Goal: Task Accomplishment & Management: Manage account settings

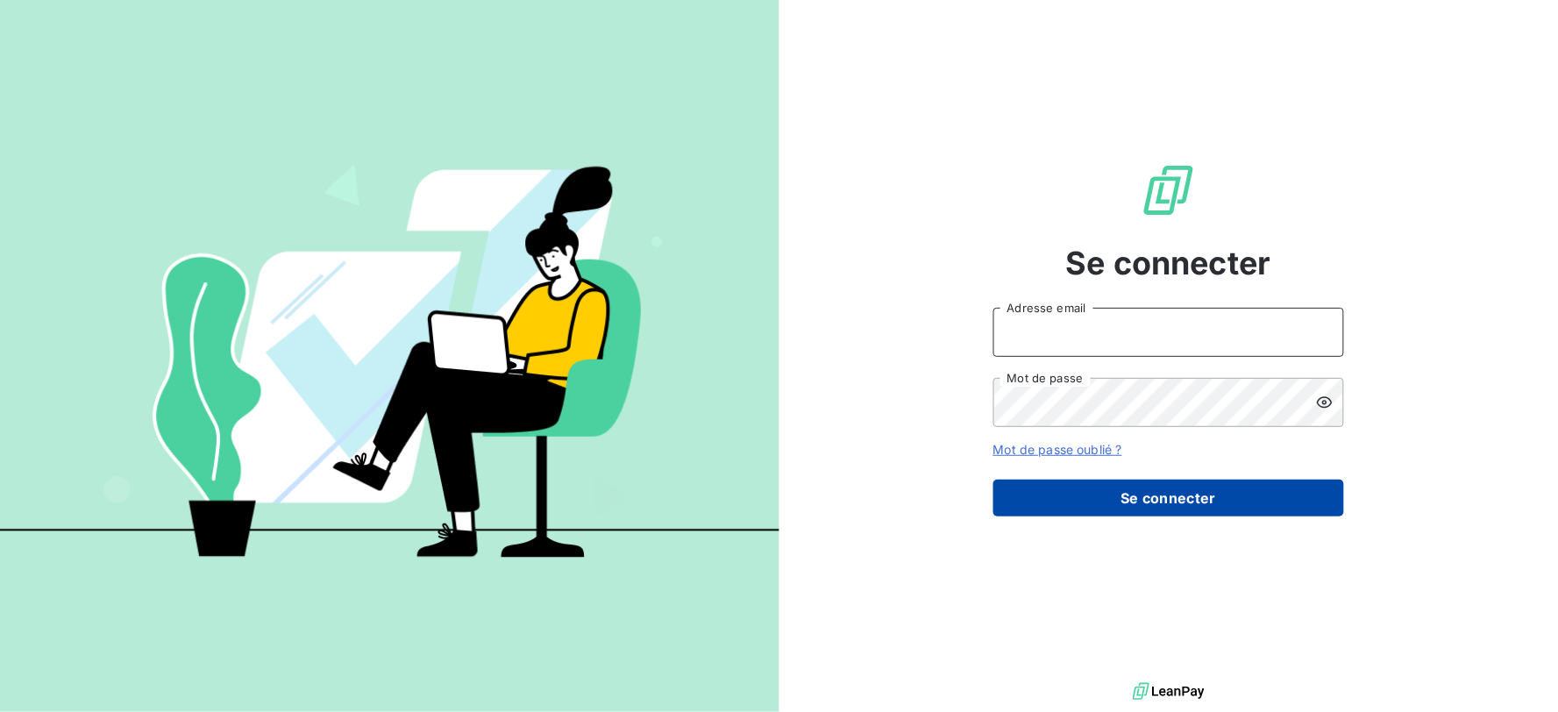
type input "[EMAIL_ADDRESS][DOMAIN_NAME]"
click at [1077, 493] on button "Se connecter" at bounding box center [1169, 498] width 351 height 37
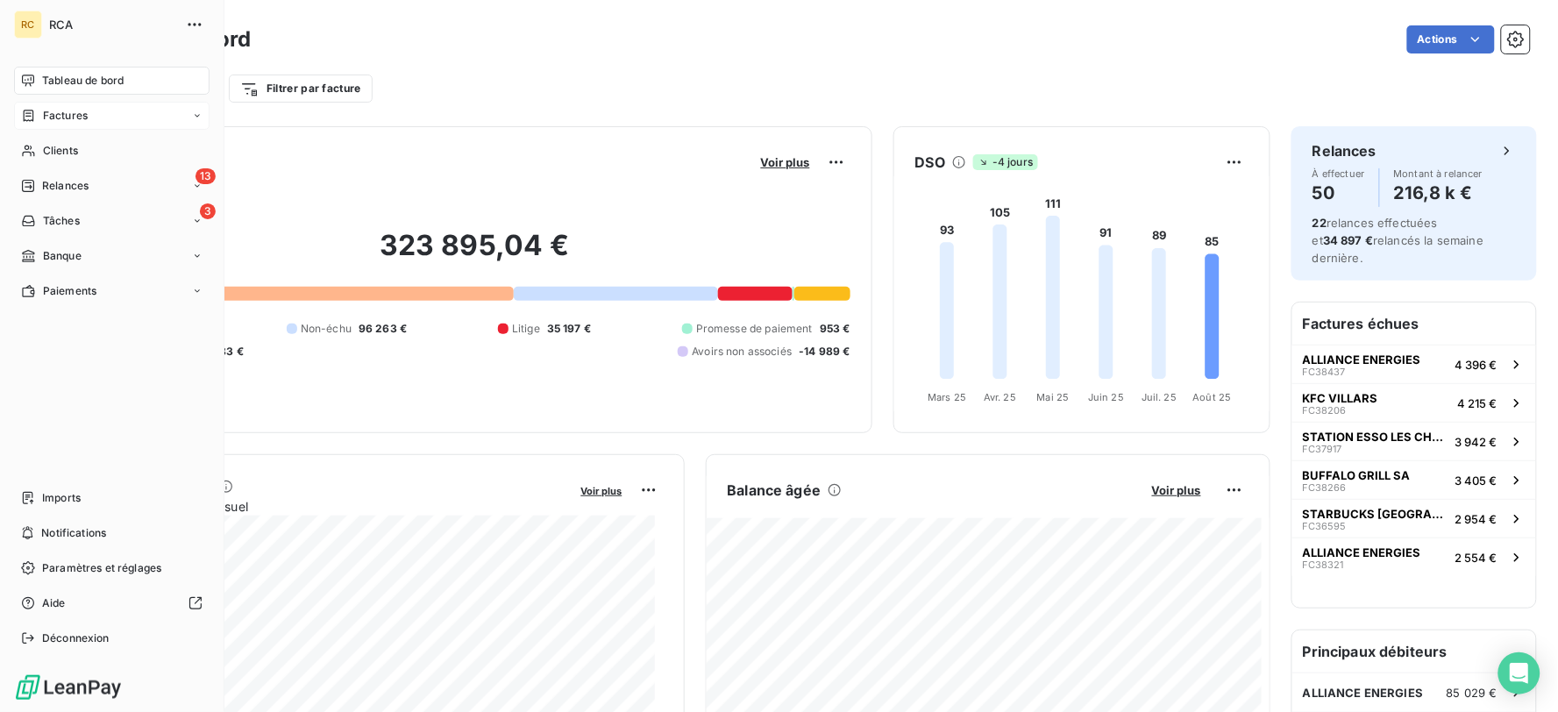
click at [53, 116] on span "Factures" at bounding box center [65, 116] width 45 height 16
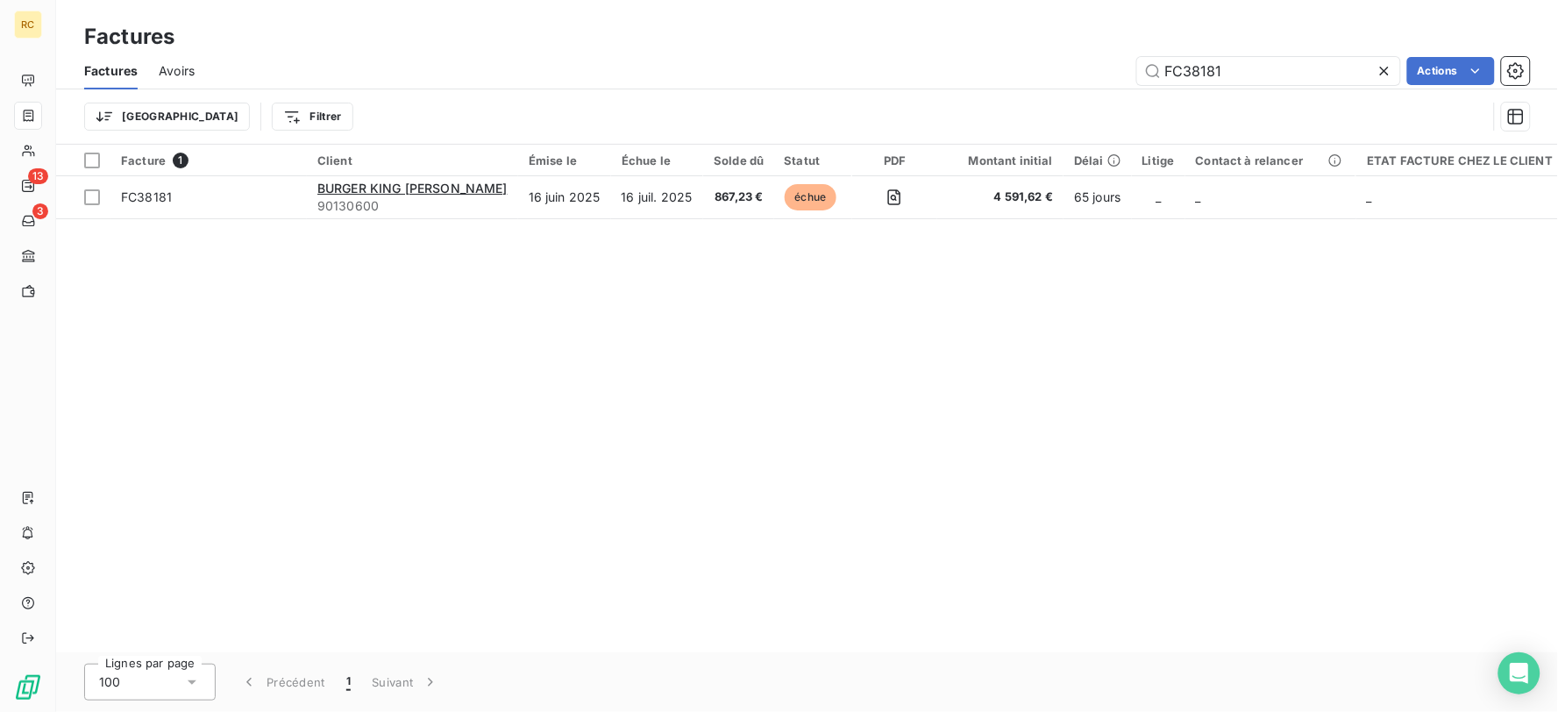
drag, startPoint x: 1214, startPoint y: 72, endPoint x: 1122, endPoint y: 76, distance: 91.3
click at [1122, 76] on div "FC38181 Actions" at bounding box center [873, 71] width 1315 height 28
type input "1"
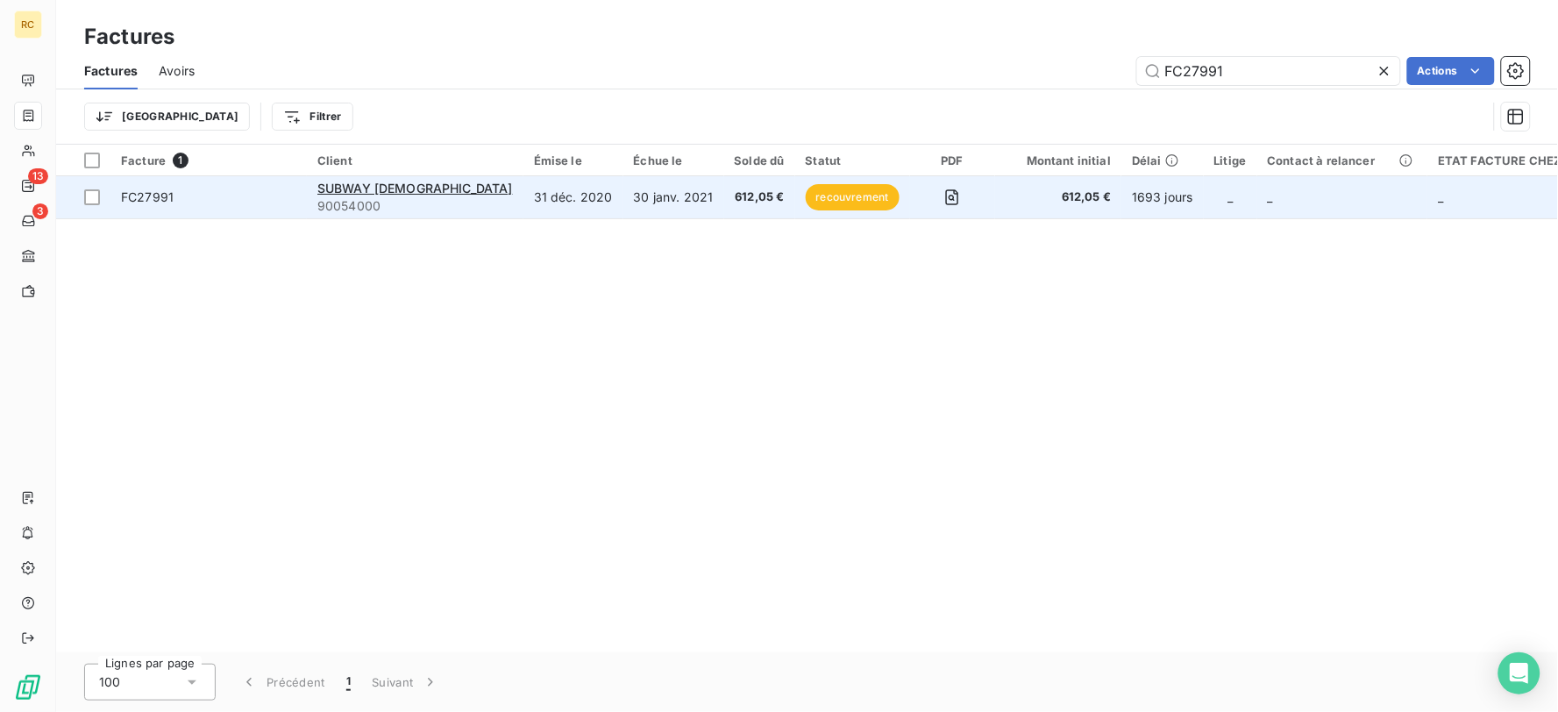
type input "FC27991"
click at [1016, 203] on span "612,05 €" at bounding box center [1058, 198] width 105 height 18
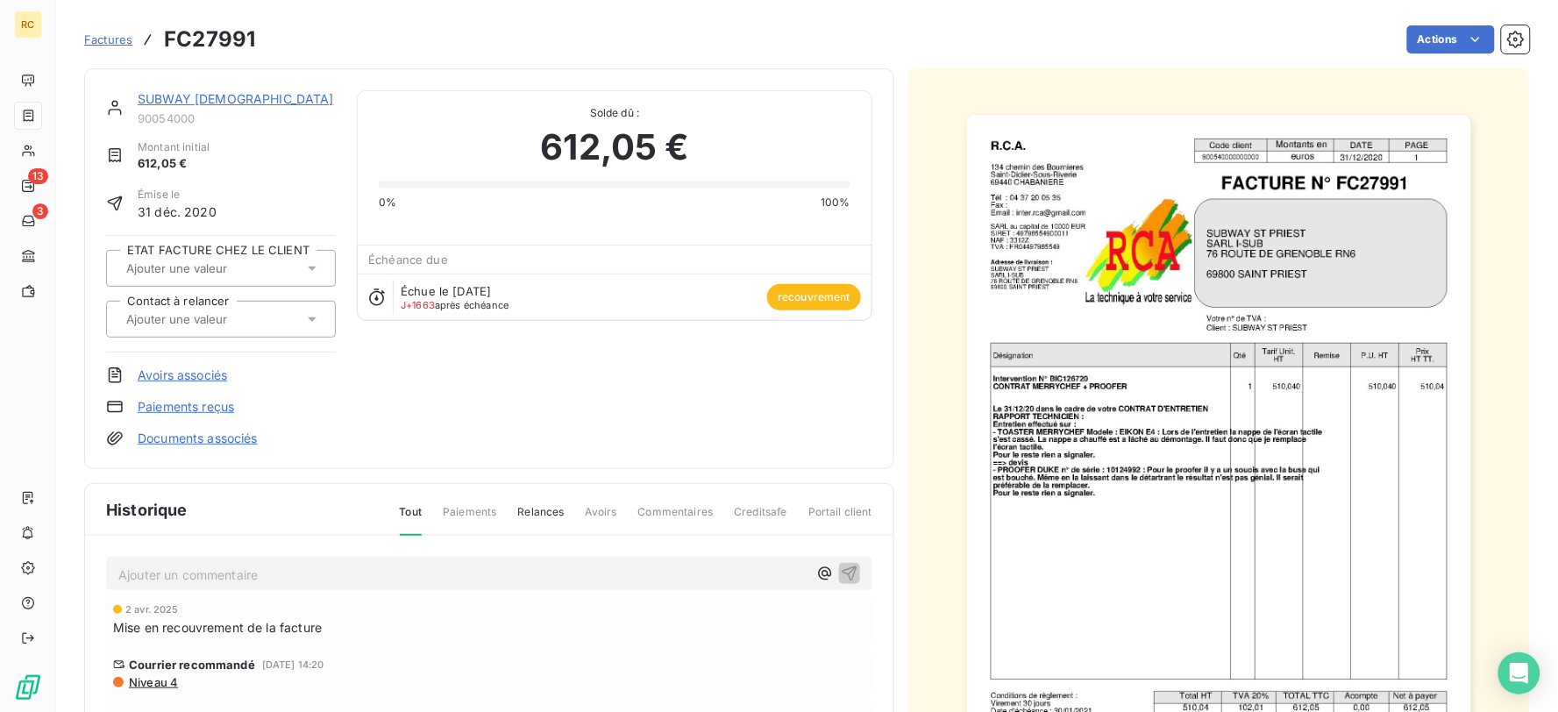
click at [208, 99] on link "SUBWAY ST PRIEST" at bounding box center [236, 98] width 196 height 15
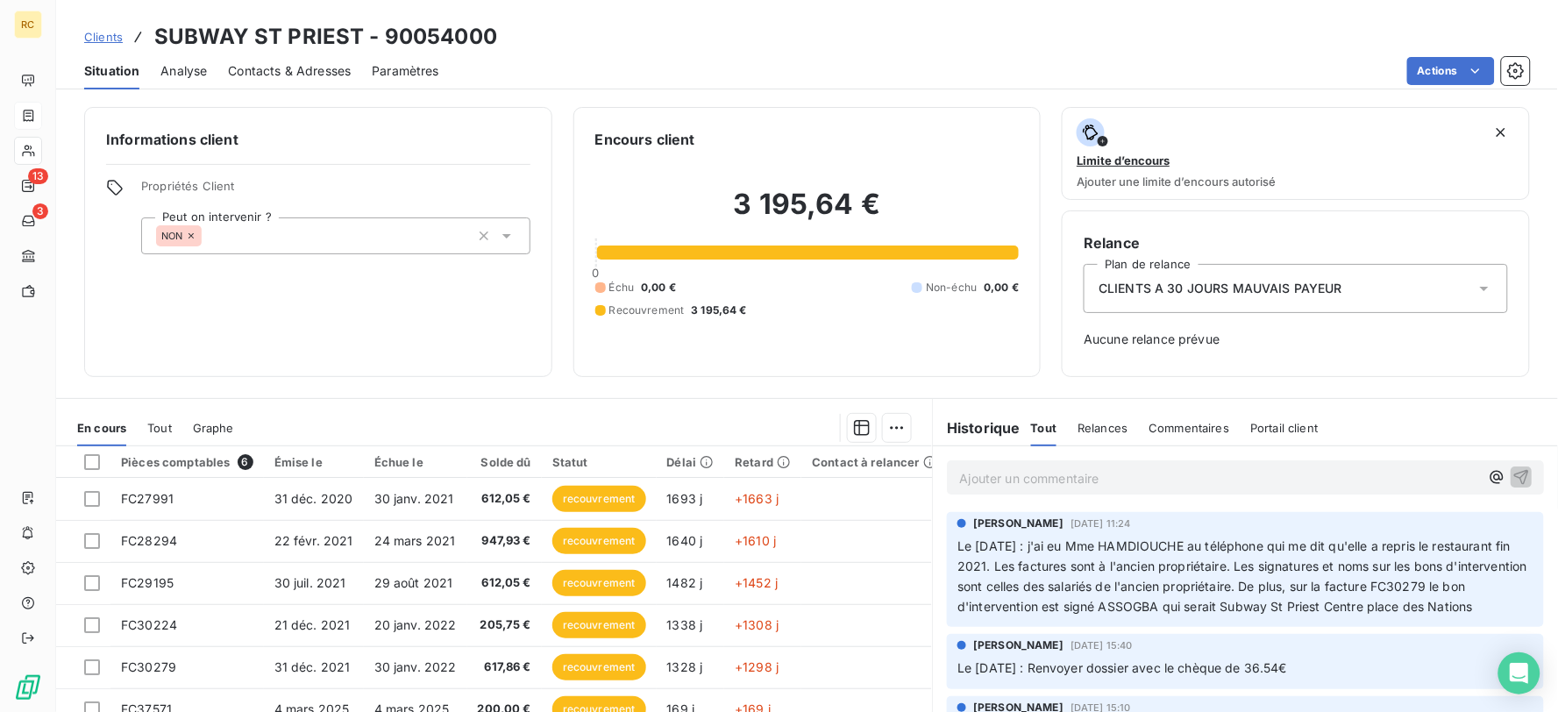
click at [1086, 476] on p "Ajouter un commentaire ﻿" at bounding box center [1219, 478] width 520 height 22
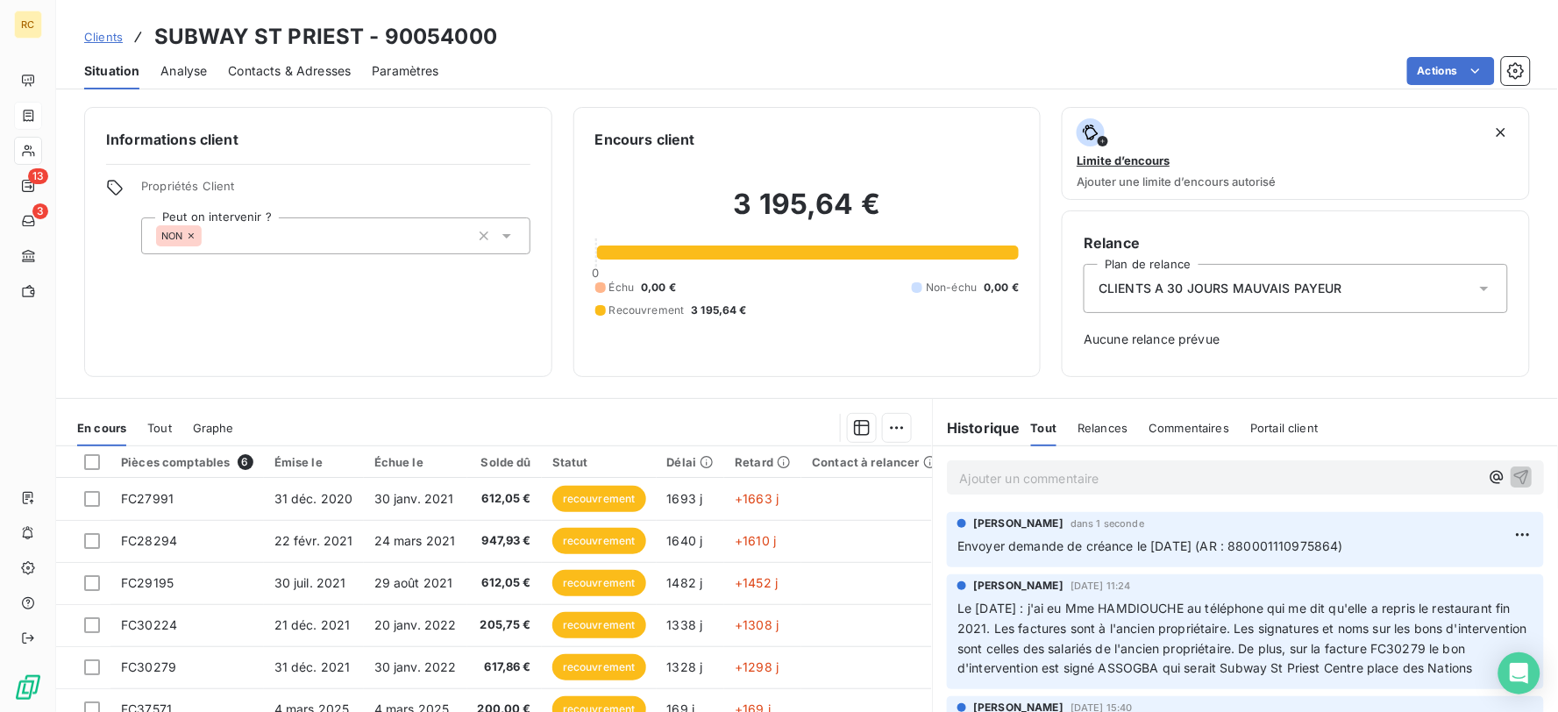
click at [107, 37] on span "Clients" at bounding box center [103, 37] width 39 height 14
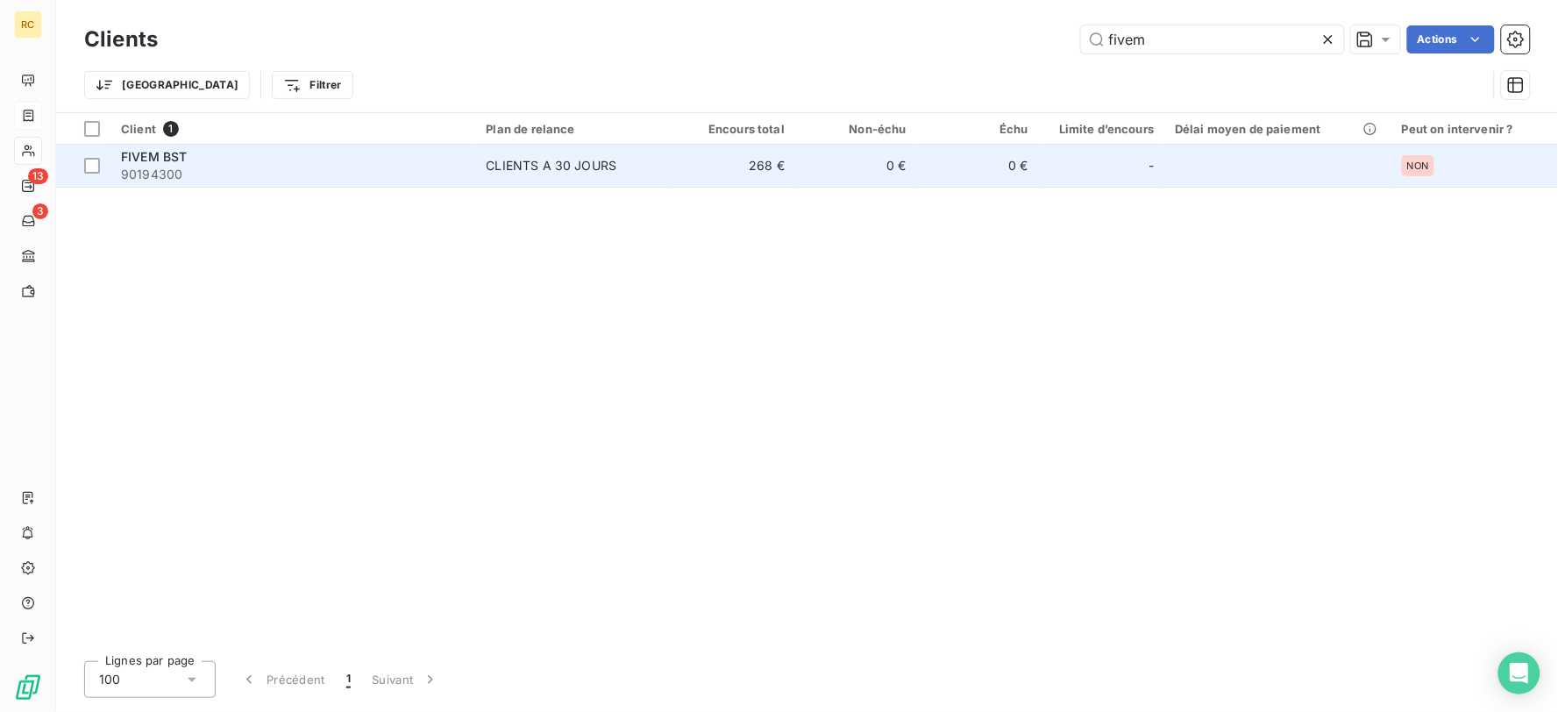
type input "fivem"
click at [381, 168] on span "90194300" at bounding box center [293, 175] width 345 height 18
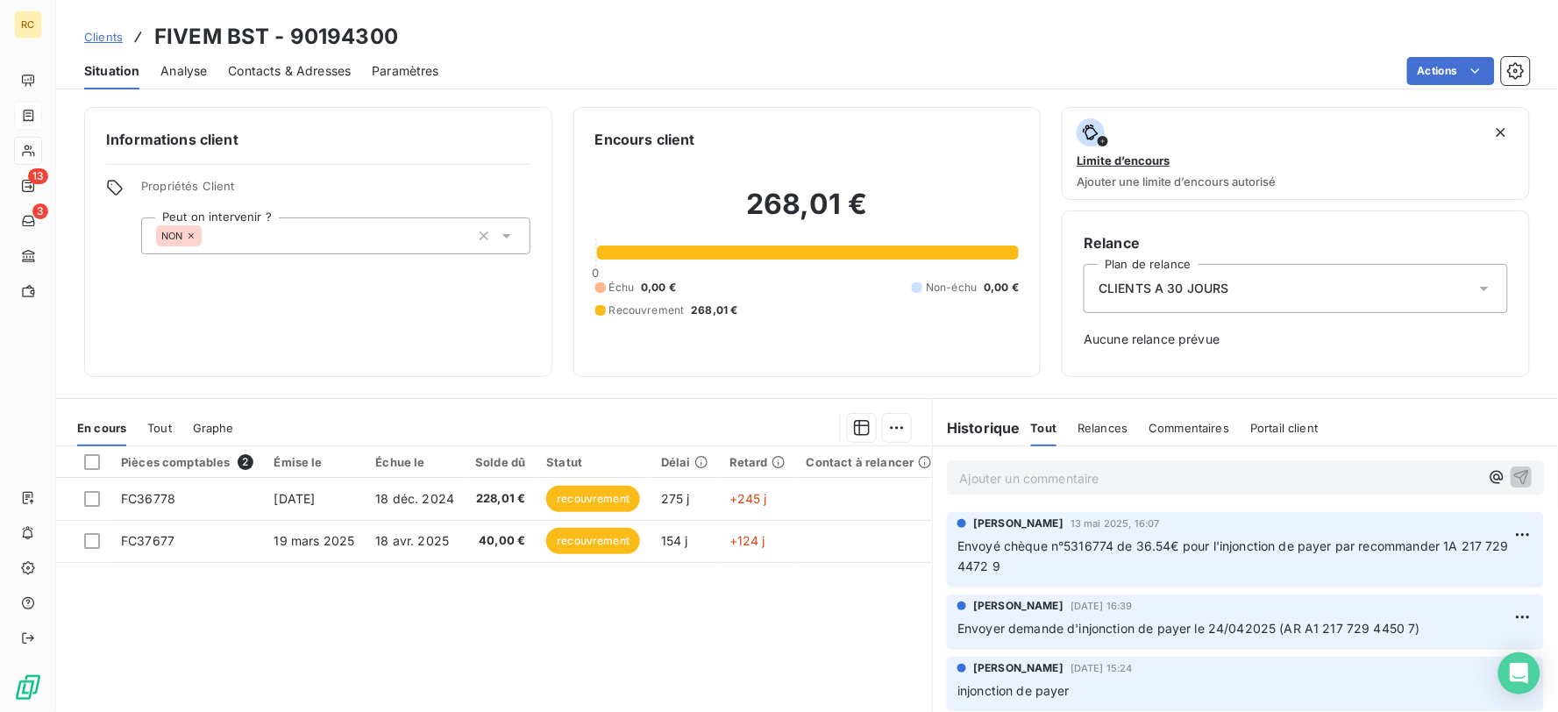
click at [1114, 463] on div "Ajouter un commentaire ﻿" at bounding box center [1245, 477] width 597 height 34
click at [1107, 469] on p "Ajouter un commentaire ﻿" at bounding box center [1219, 478] width 520 height 22
click at [1100, 475] on span "Envoyer au huissier le 2028/2025" at bounding box center [1058, 476] width 198 height 15
click at [1170, 468] on p "Envoyer au huissier le 20/08/2025" at bounding box center [1219, 477] width 520 height 20
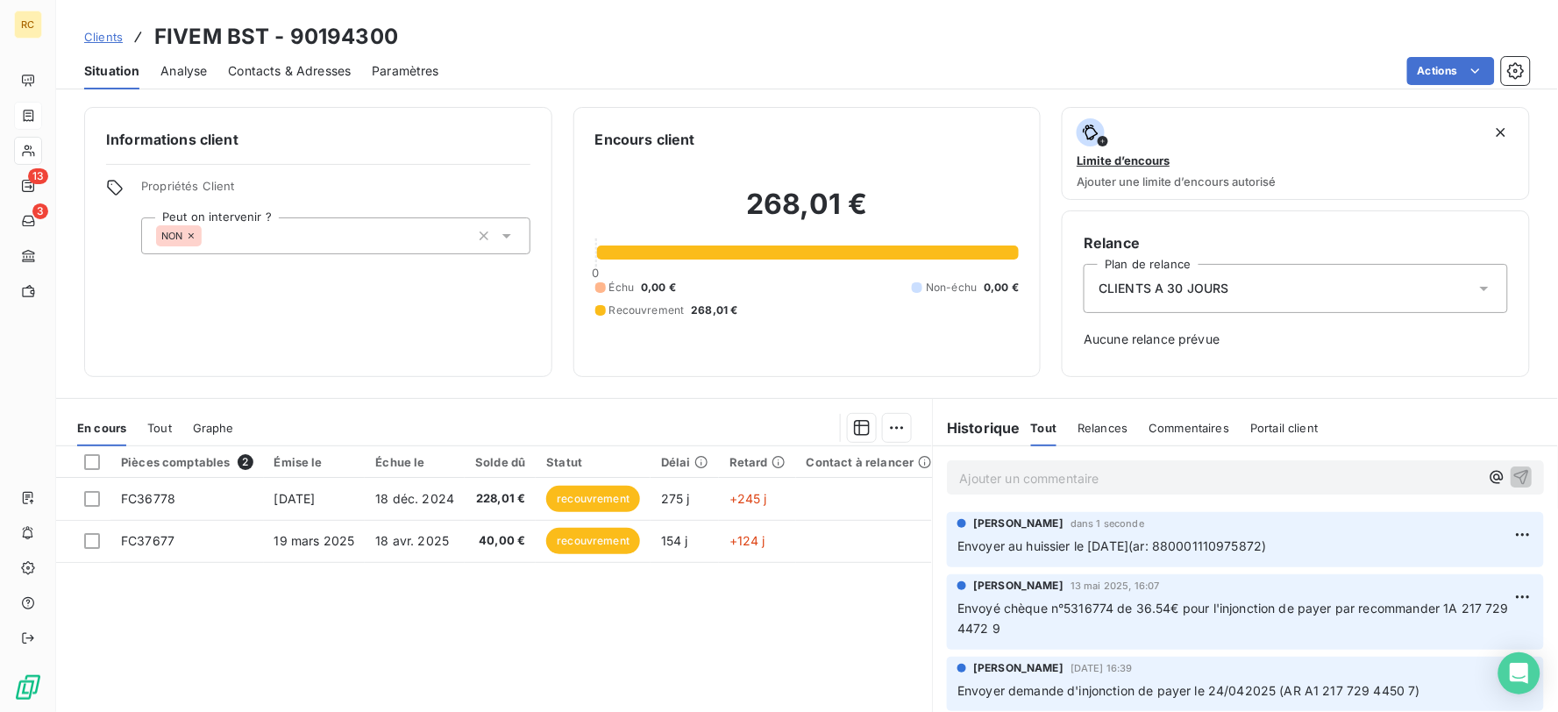
click at [1226, 413] on div "Tout Relances Commentaires Portail client" at bounding box center [1175, 428] width 288 height 37
click at [99, 31] on span "Clients" at bounding box center [103, 37] width 39 height 14
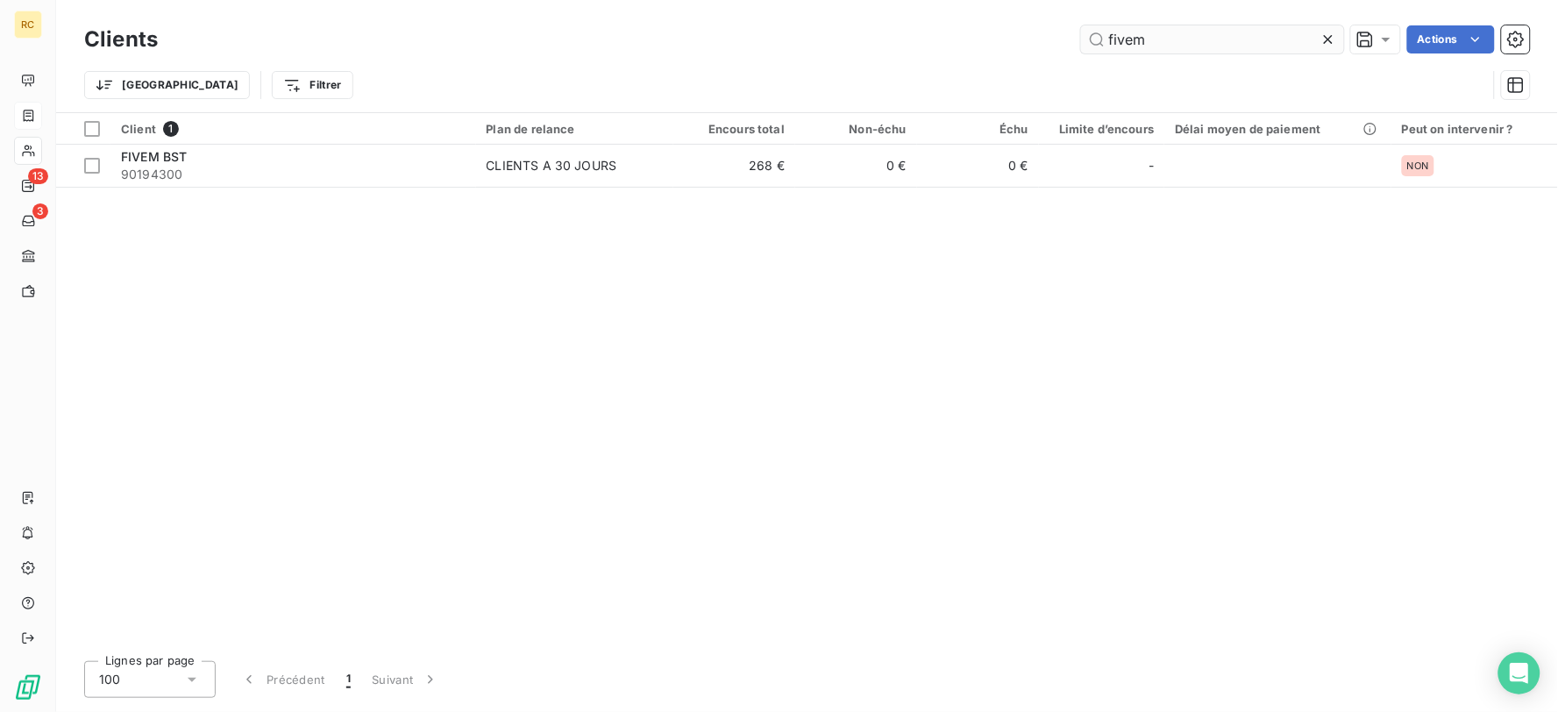
drag, startPoint x: 1159, startPoint y: 32, endPoint x: 1097, endPoint y: 31, distance: 62.3
click at [1097, 31] on input "fivem" at bounding box center [1212, 39] width 263 height 28
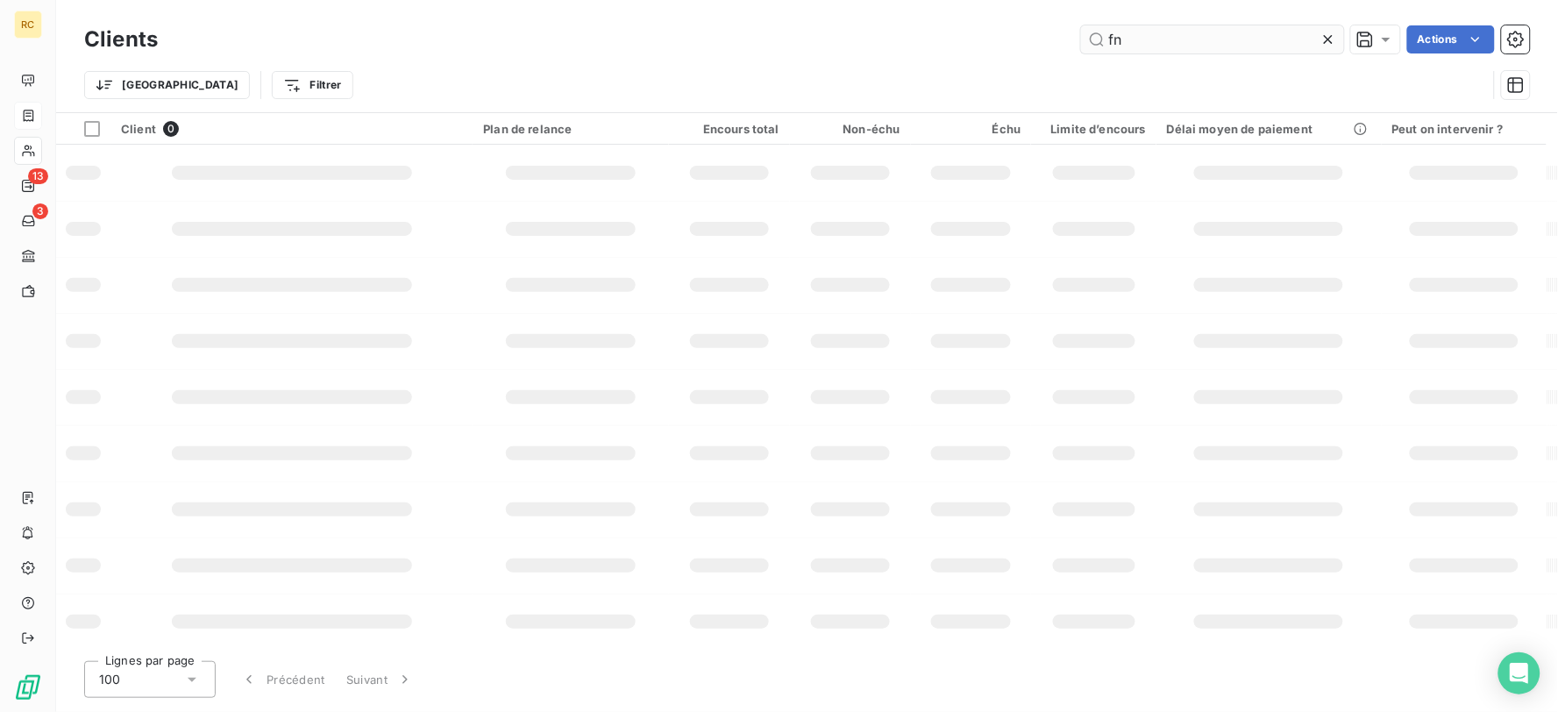
type input "f"
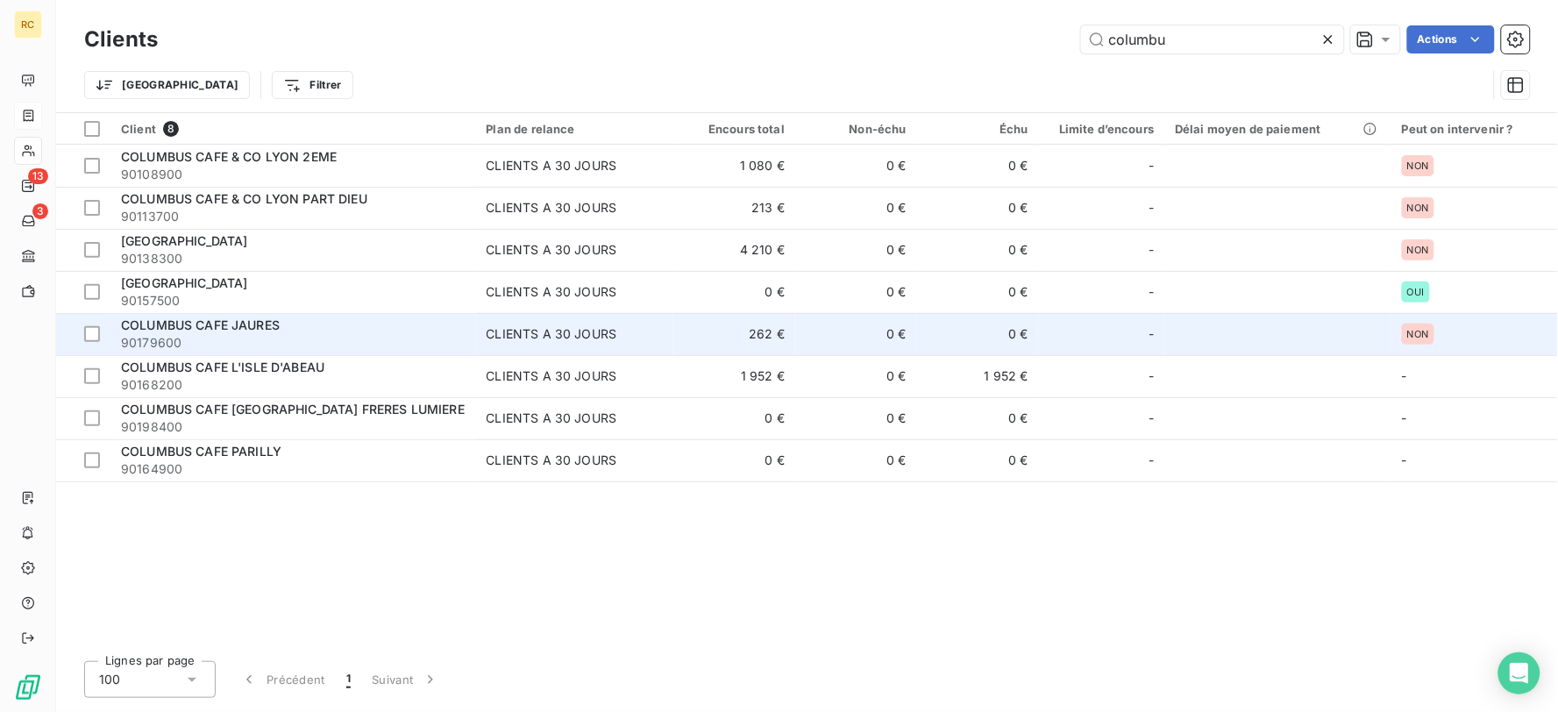
type input "columbu"
click at [374, 330] on div "COLUMBUS CAFE JAURES" at bounding box center [293, 326] width 345 height 18
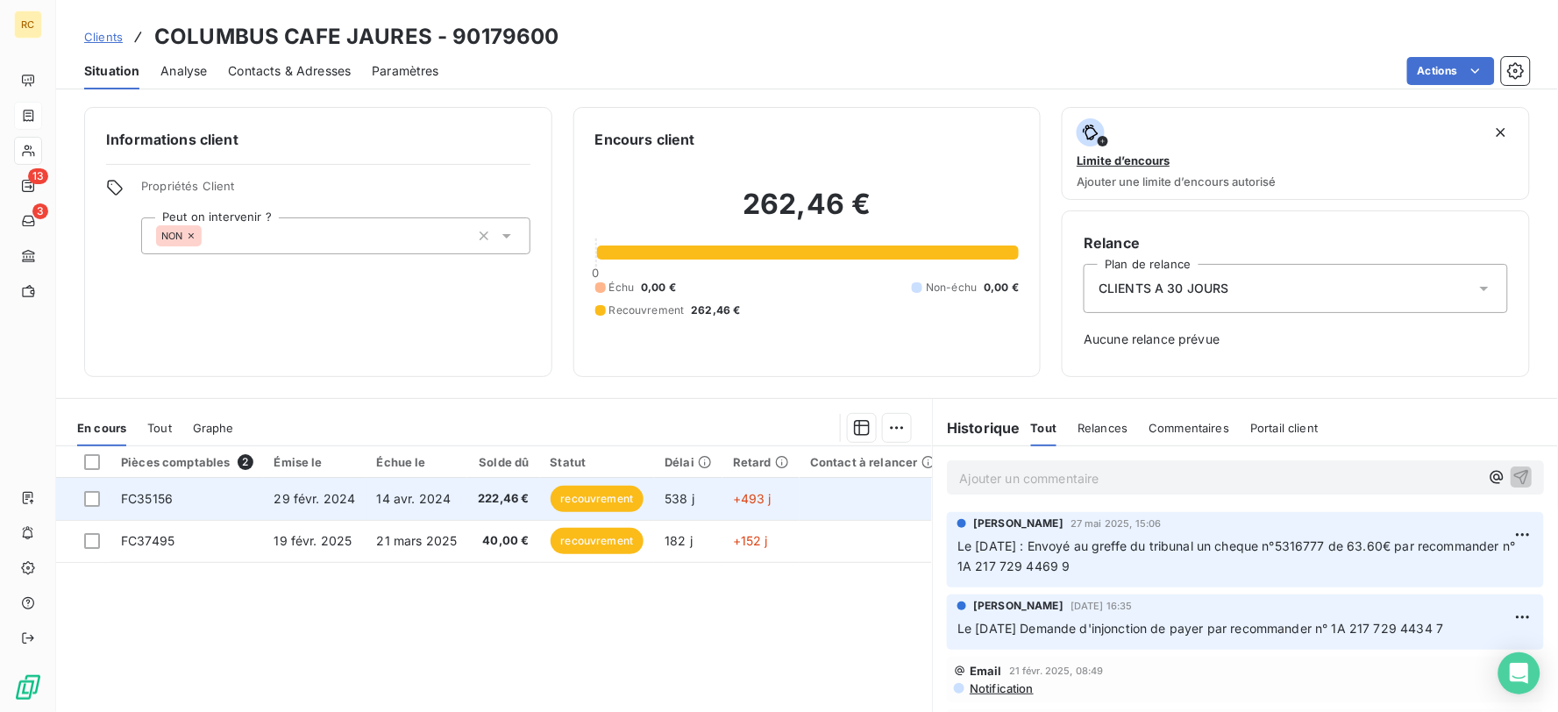
click at [367, 506] on td "14 avr. 2024" at bounding box center [418, 499] width 102 height 42
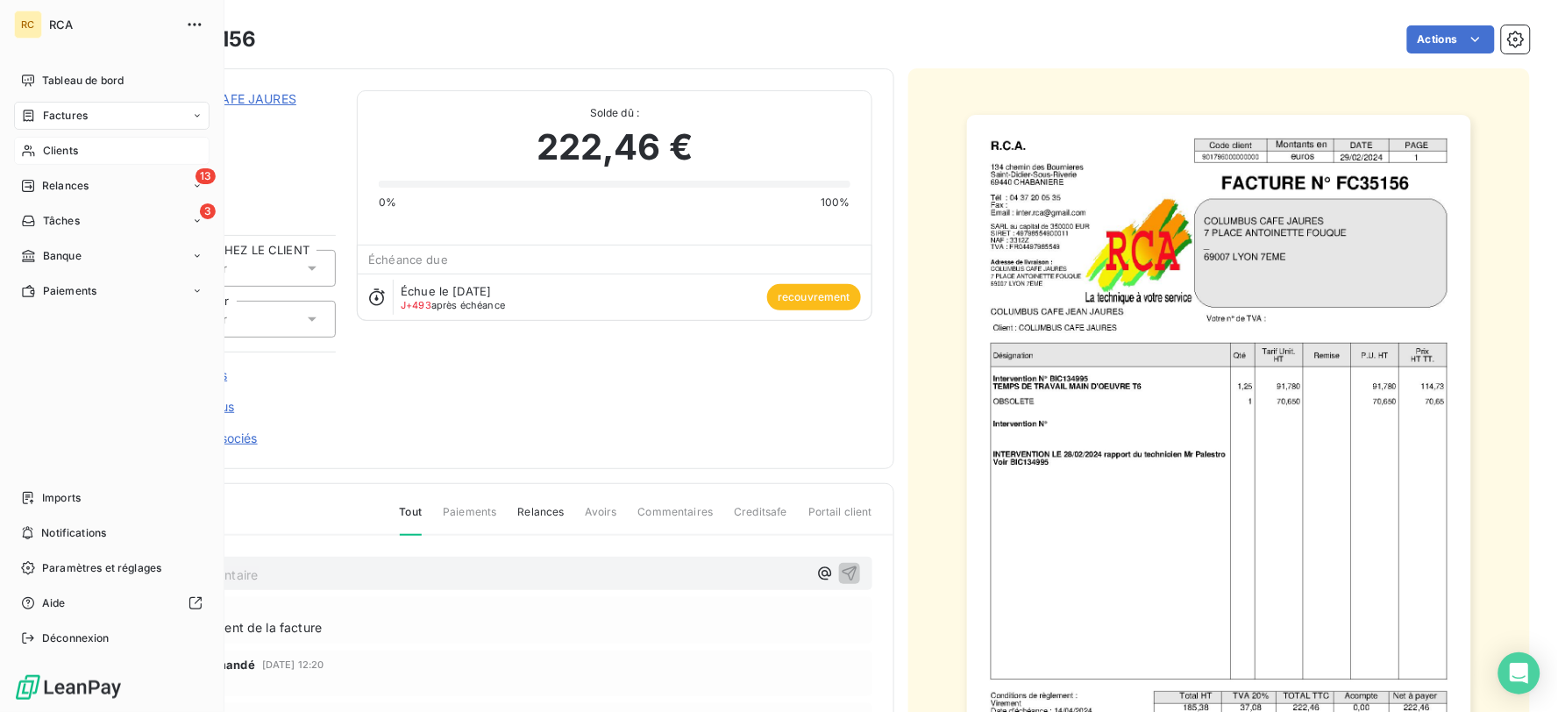
click at [62, 149] on span "Clients" at bounding box center [60, 151] width 35 height 16
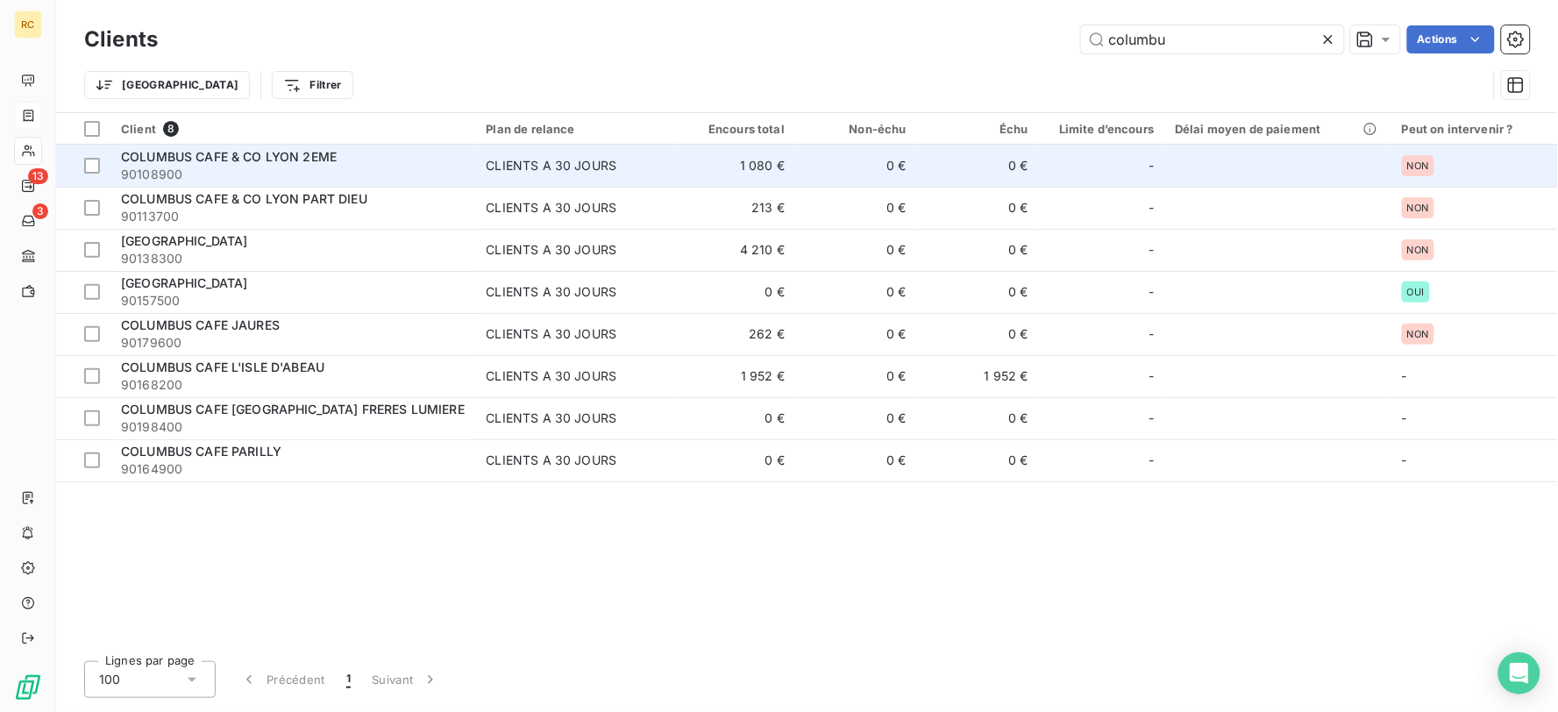
click at [408, 159] on div "COLUMBUS CAFE & CO LYON 2EME" at bounding box center [293, 157] width 345 height 18
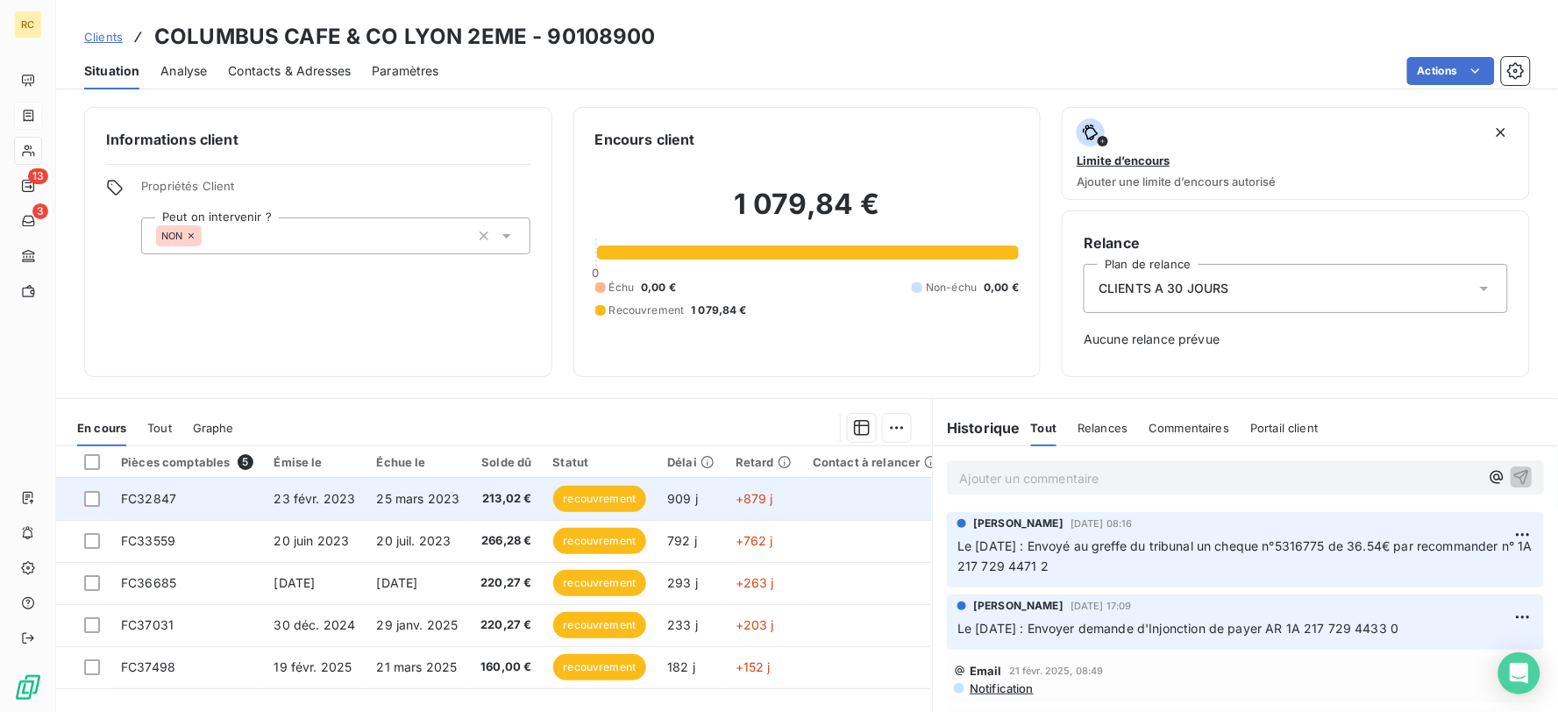
click at [445, 504] on span "25 mars 2023" at bounding box center [418, 498] width 83 height 15
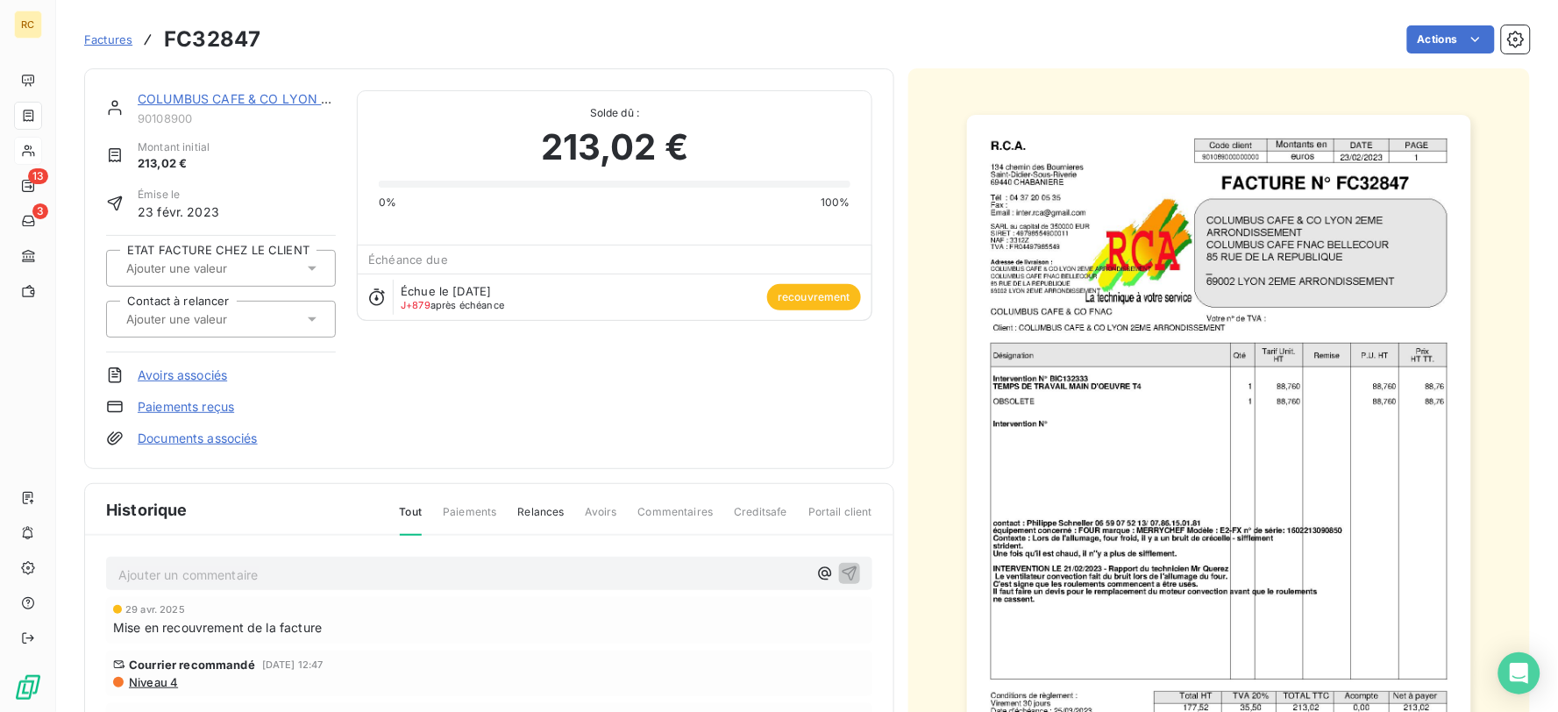
click at [105, 26] on div "Factures FC32847" at bounding box center [172, 40] width 176 height 32
click at [107, 32] on span "Factures" at bounding box center [108, 39] width 48 height 14
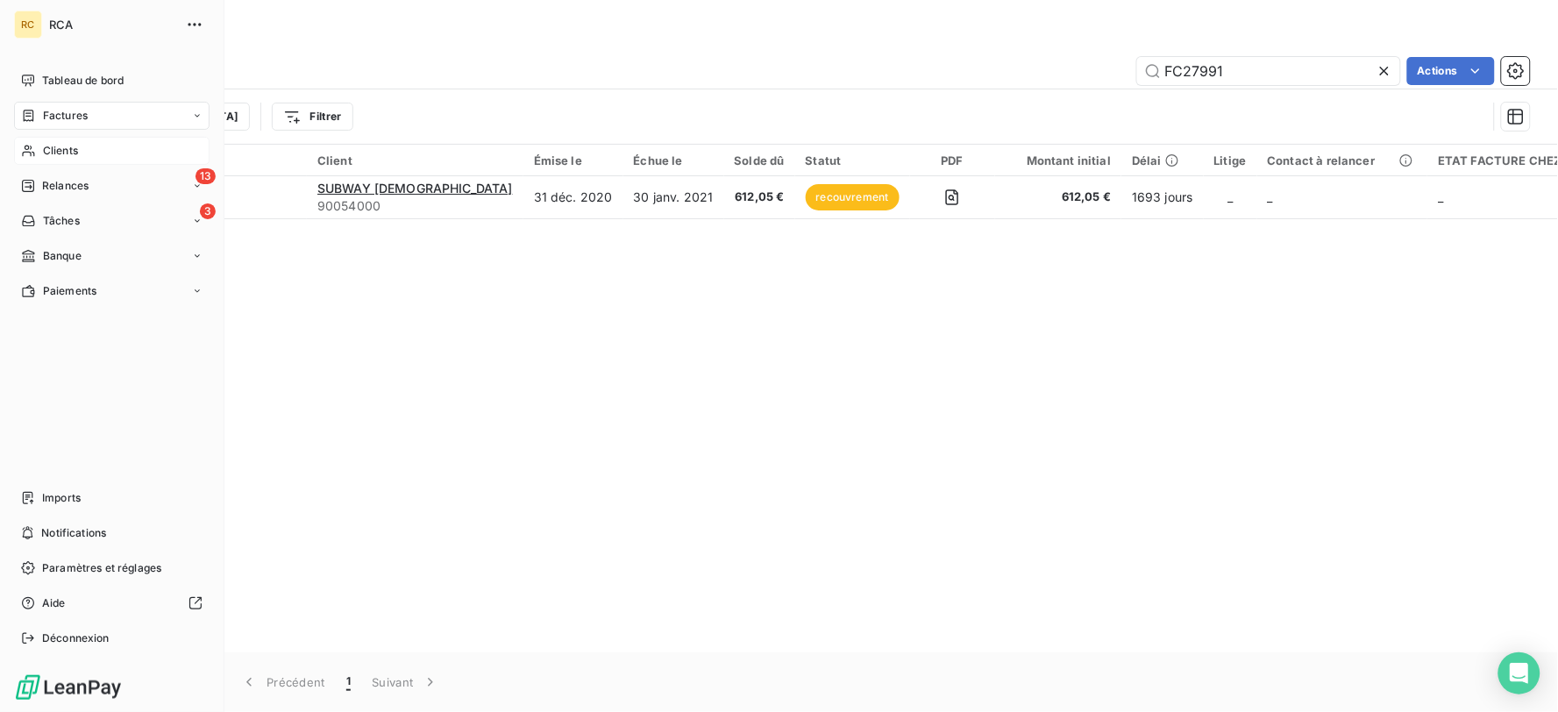
click at [47, 147] on span "Clients" at bounding box center [60, 151] width 35 height 16
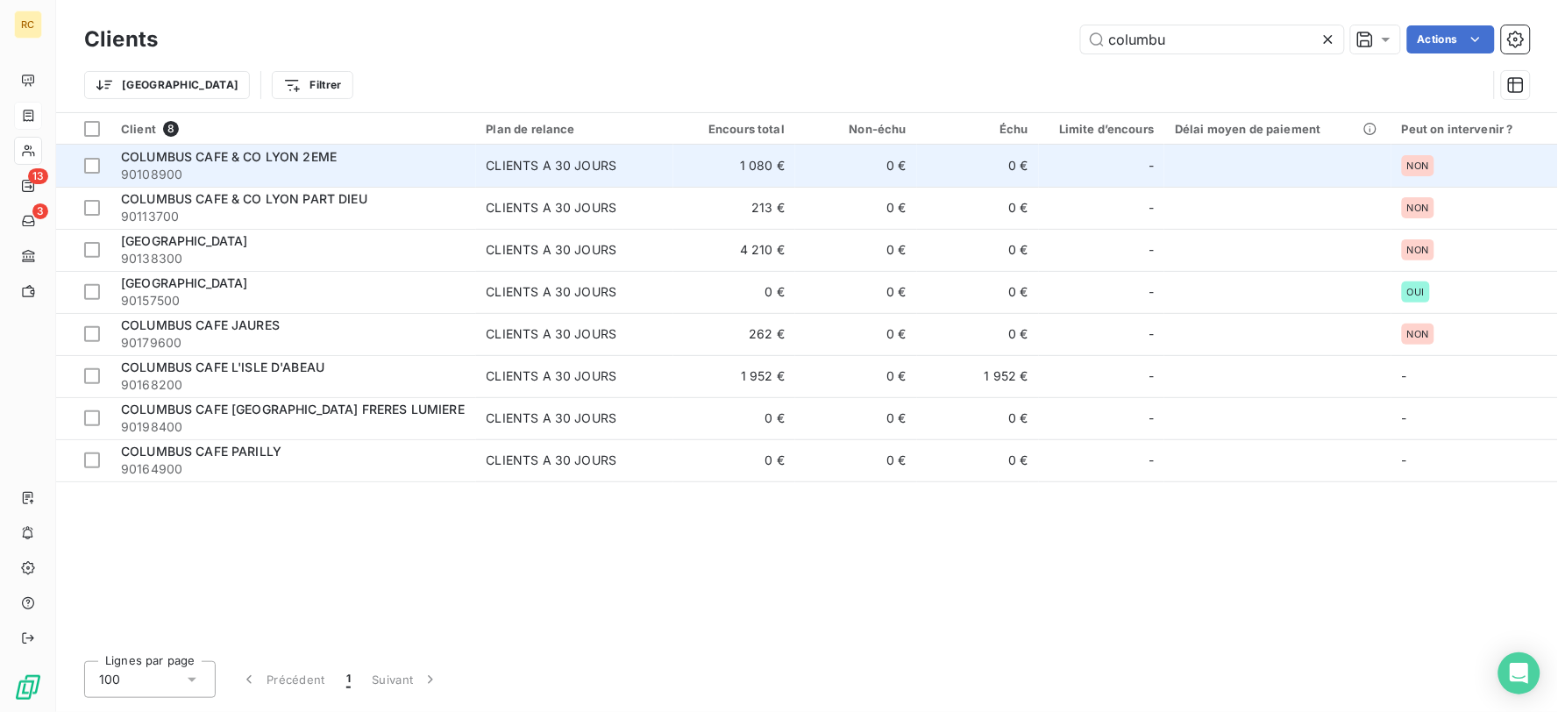
click at [381, 154] on div "COLUMBUS CAFE & CO LYON 2EME" at bounding box center [293, 157] width 345 height 18
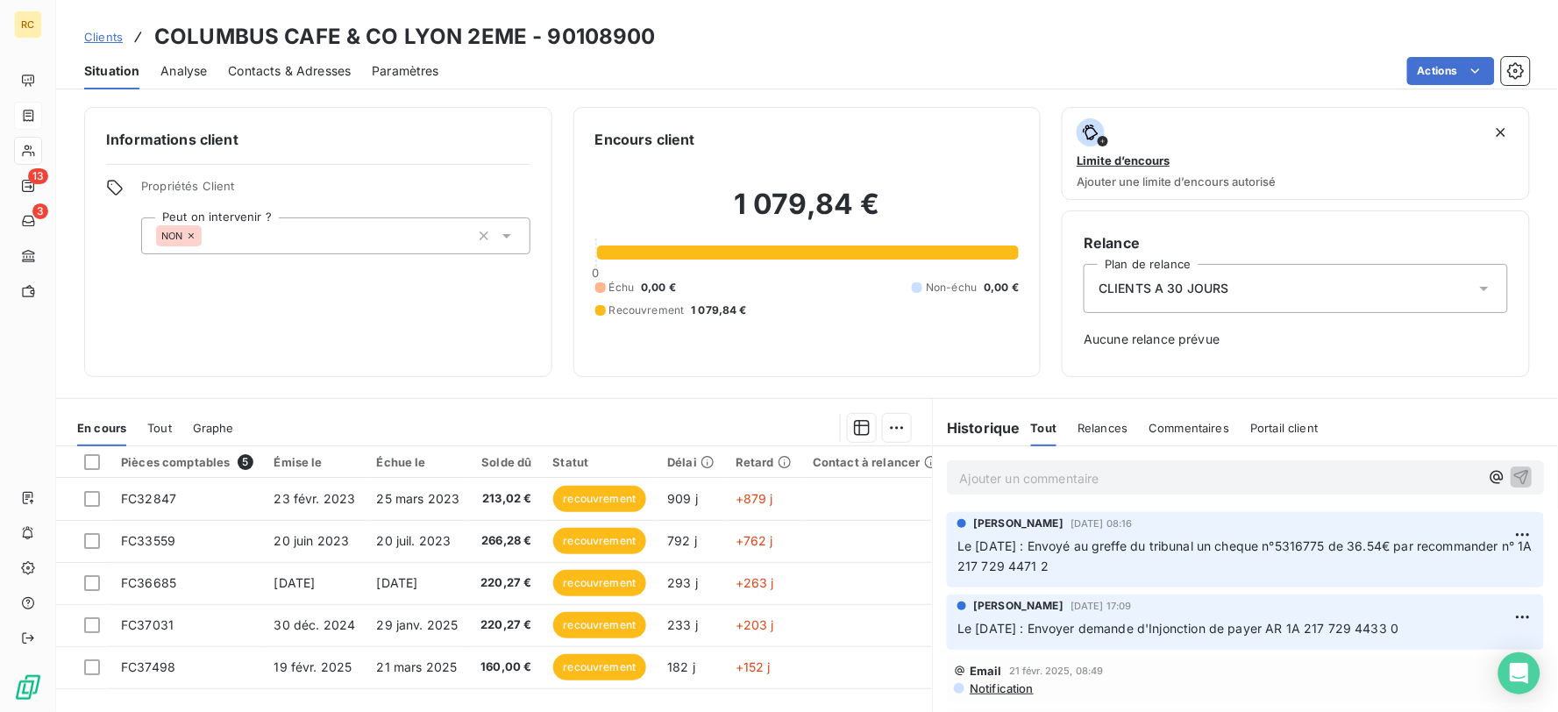
click at [1154, 467] on p "Ajouter un commentaire ﻿" at bounding box center [1219, 478] width 520 height 22
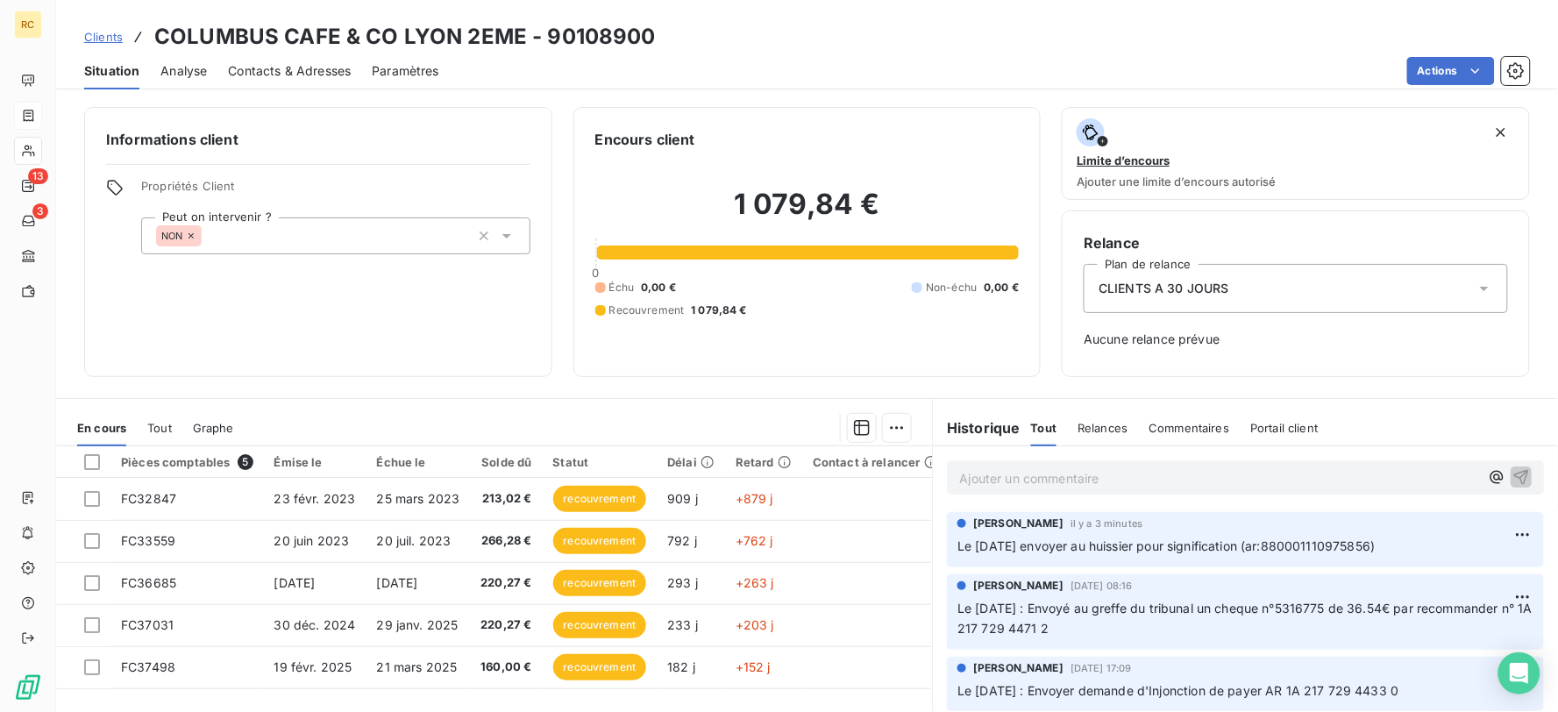
click at [103, 46] on div "Clients COLUMBUS CAFE & CO LYON 2EME - 90108900" at bounding box center [370, 37] width 572 height 32
click at [102, 32] on span "Clients" at bounding box center [103, 37] width 39 height 14
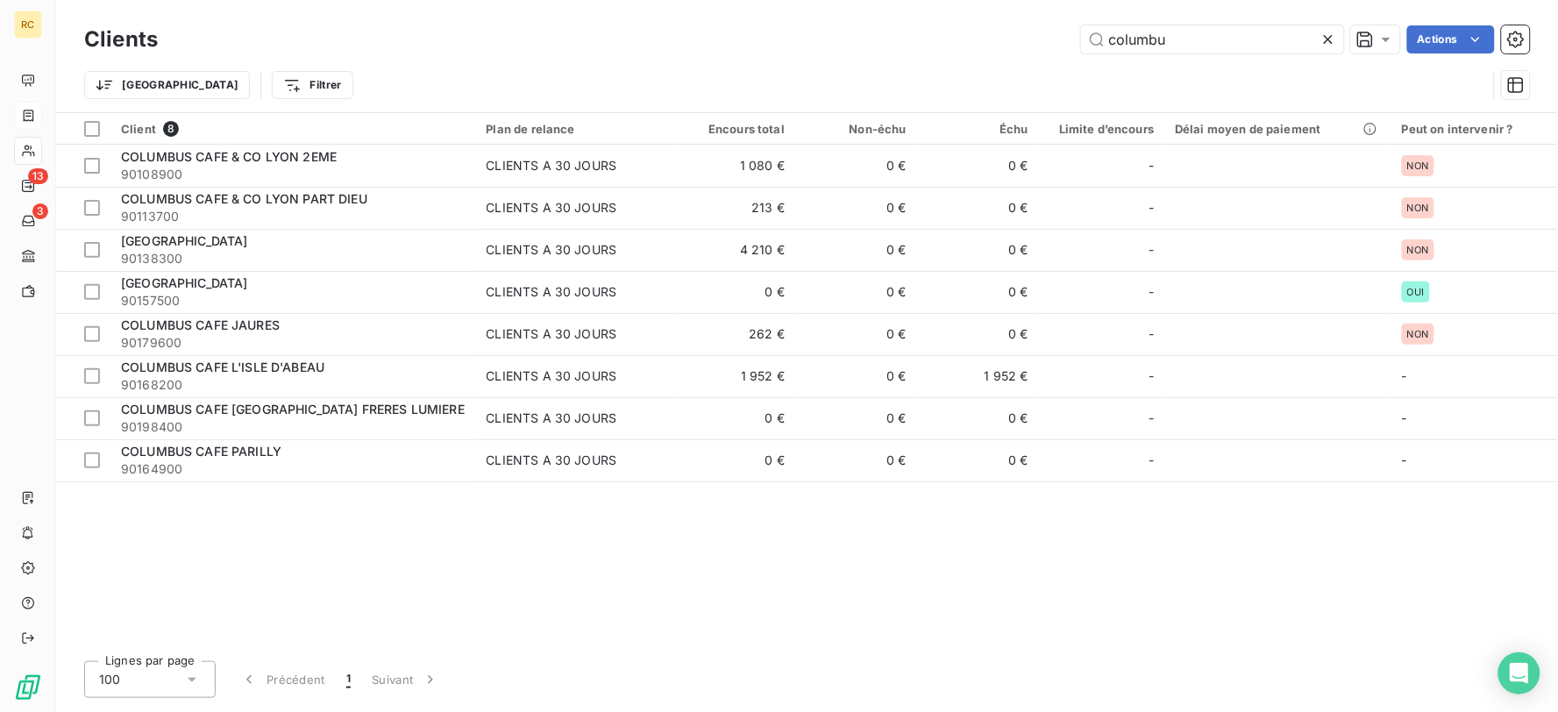
drag, startPoint x: 1170, startPoint y: 32, endPoint x: 880, endPoint y: 84, distance: 294.8
click at [923, 50] on div "columbu Actions" at bounding box center [854, 39] width 1351 height 28
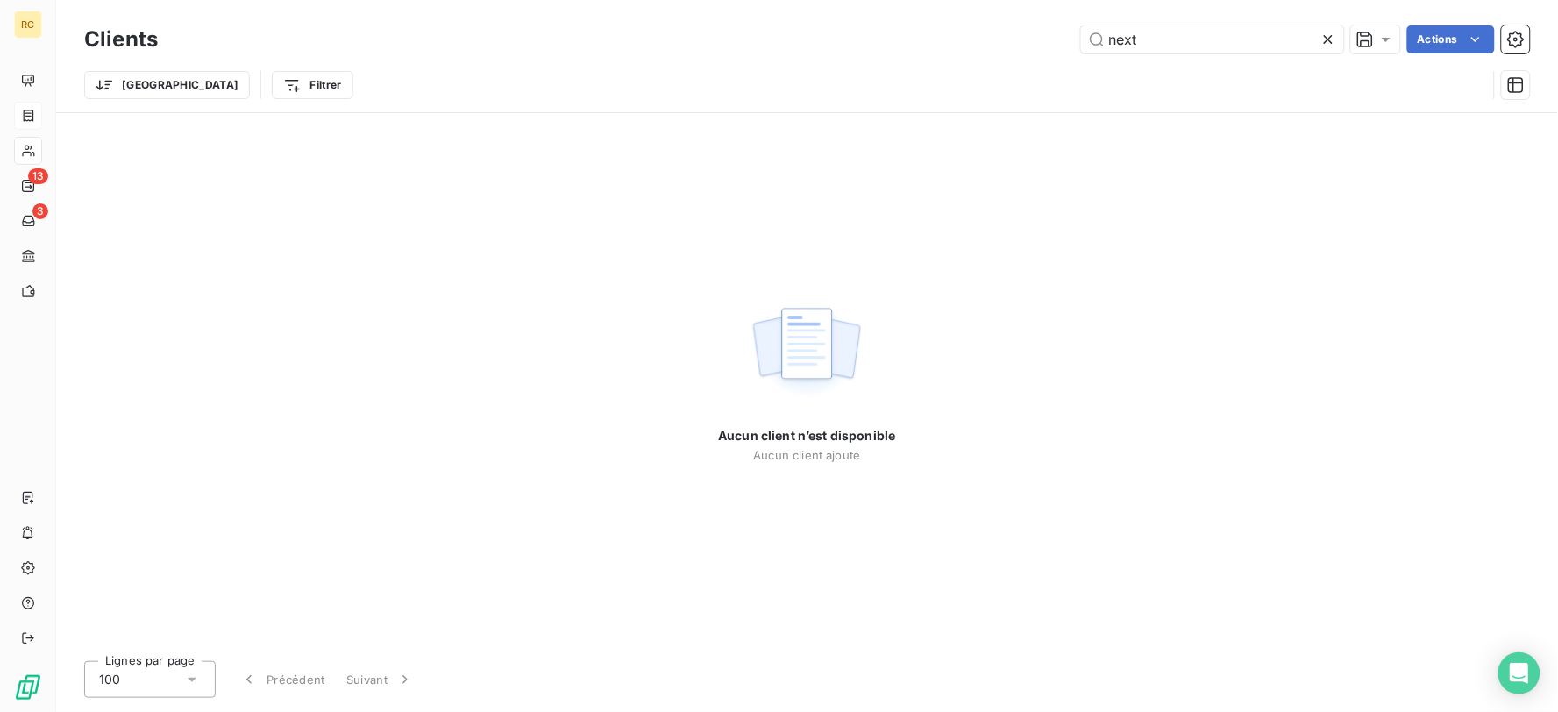
drag, startPoint x: 1156, startPoint y: 41, endPoint x: 860, endPoint y: 41, distance: 295.5
click at [860, 41] on div "next Actions" at bounding box center [854, 39] width 1351 height 28
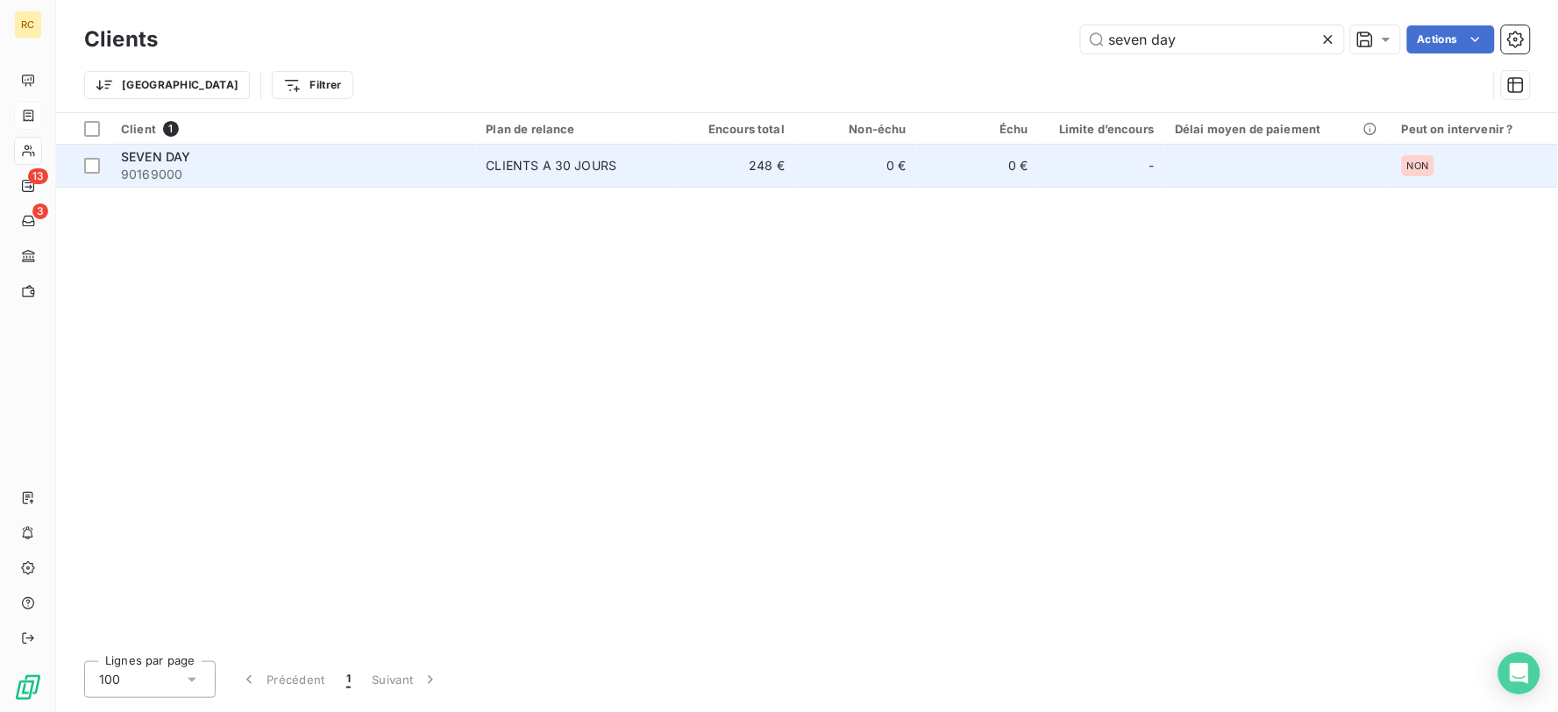
type input "seven day"
click at [274, 153] on div "SEVEN DAY" at bounding box center [293, 157] width 345 height 18
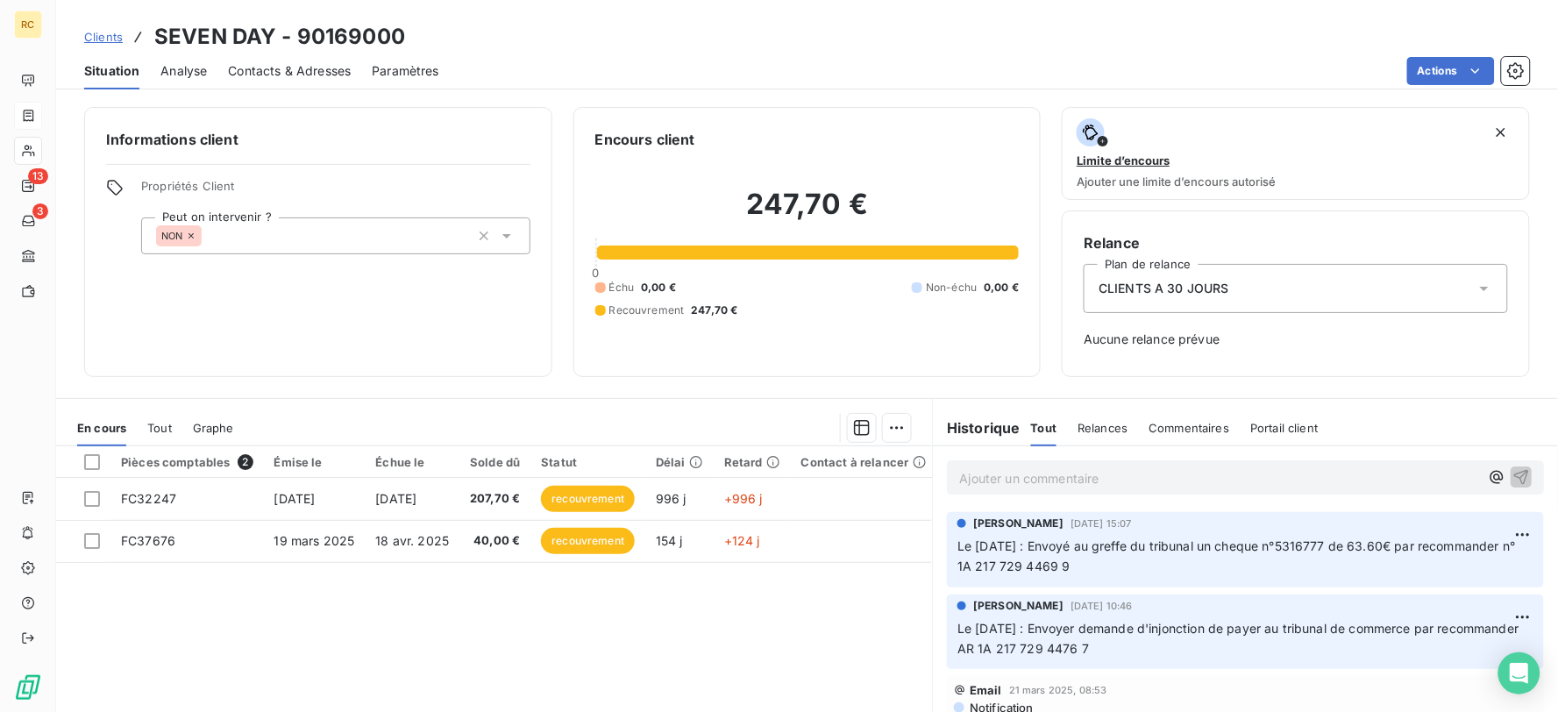
click at [1076, 478] on p "Ajouter un commentaire ﻿" at bounding box center [1219, 478] width 520 height 22
drag, startPoint x: 1072, startPoint y: 467, endPoint x: 1080, endPoint y: 474, distance: 11.2
click at [1081, 474] on span "Le 20/08/2025 envoiyer au huissier pour signification (AR: 88000111097588Z)" at bounding box center [1174, 476] width 431 height 15
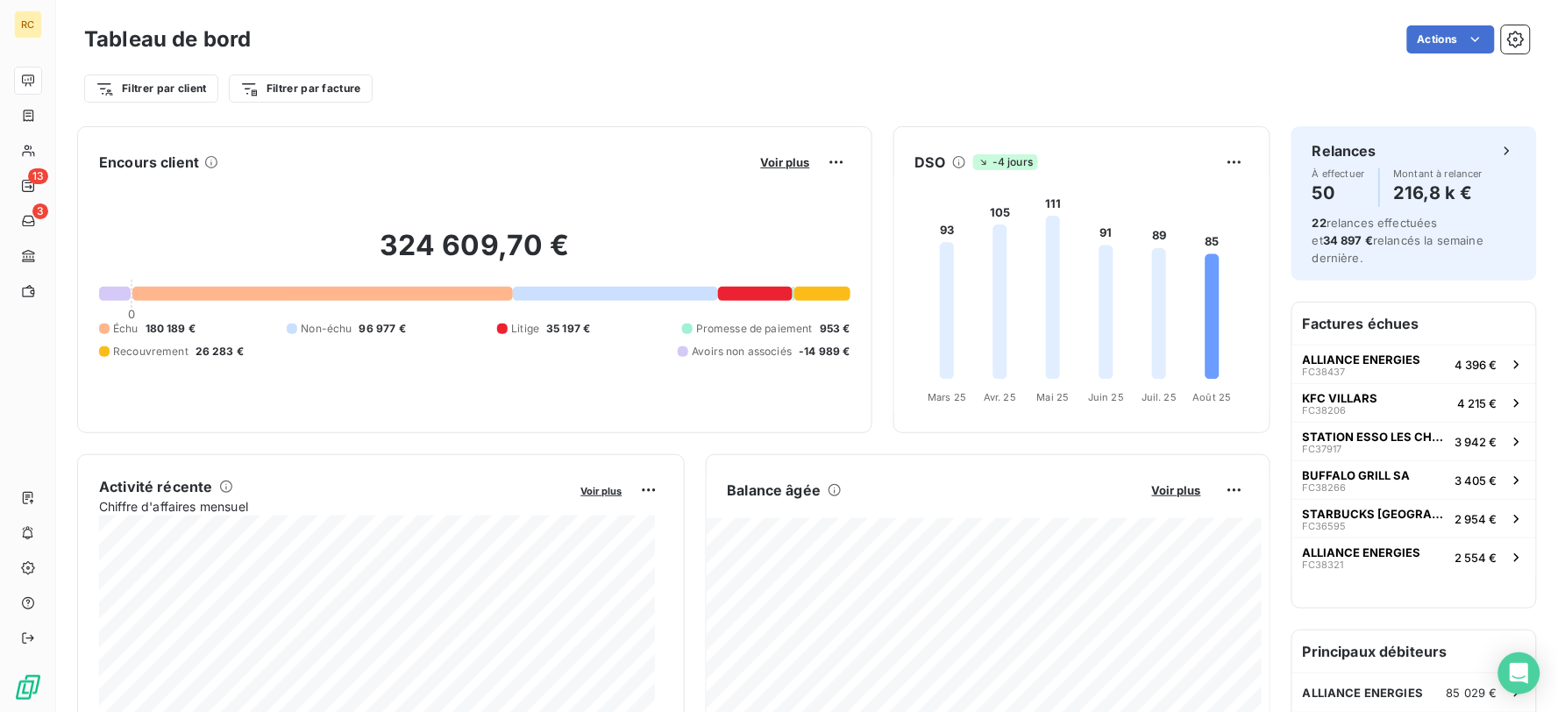
click at [510, 56] on div "Tableau de bord Actions" at bounding box center [807, 39] width 1446 height 37
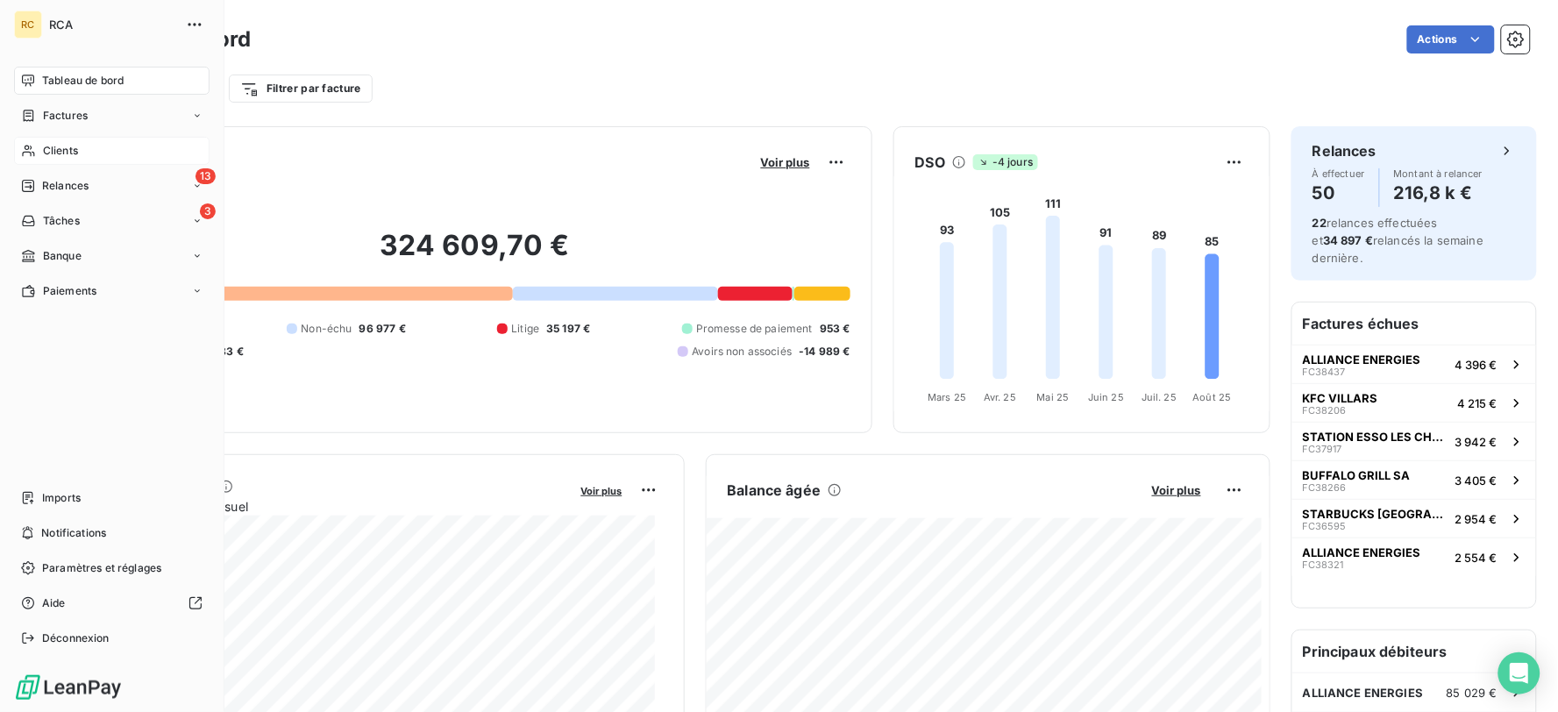
click at [74, 145] on span "Clients" at bounding box center [60, 151] width 35 height 16
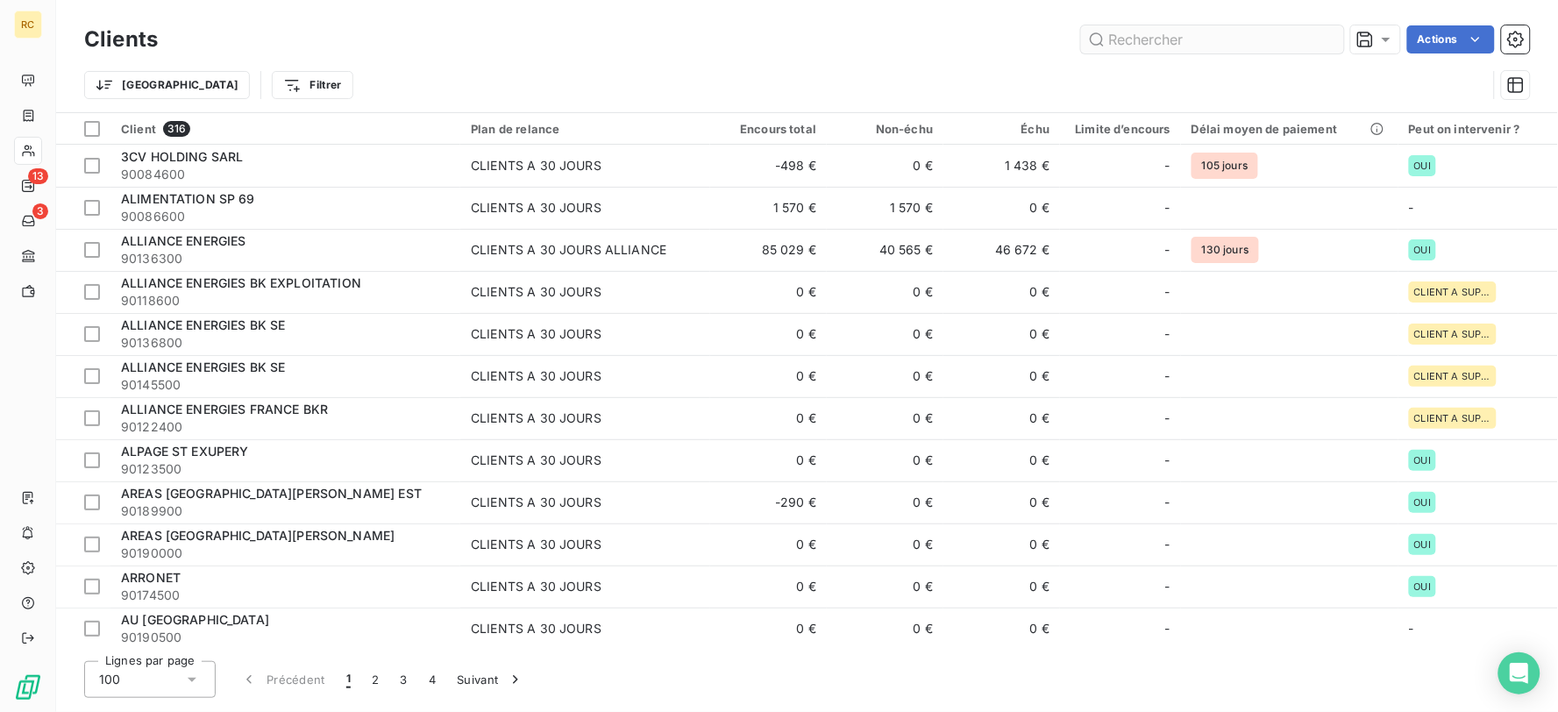
click at [1121, 50] on input "text" at bounding box center [1212, 39] width 263 height 28
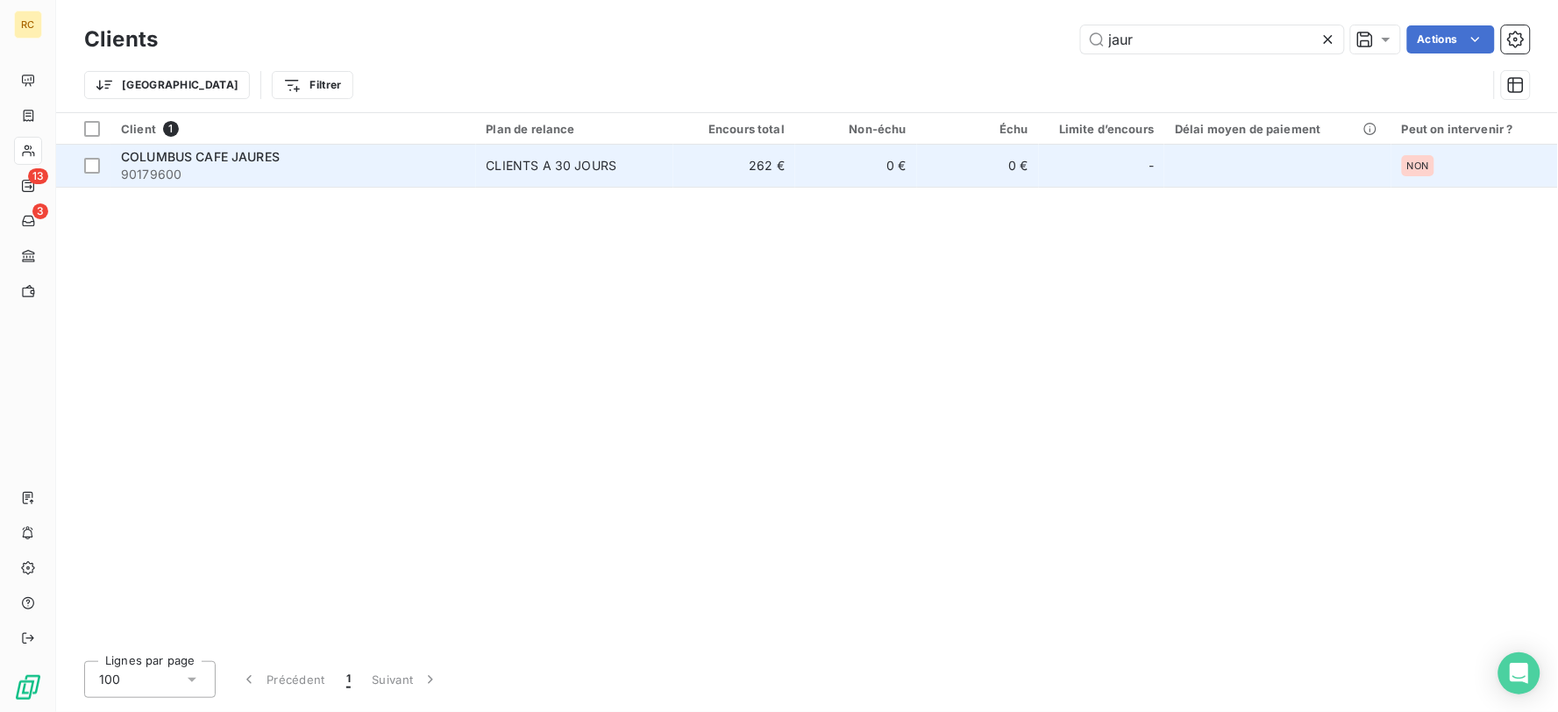
type input "jaur"
click at [572, 171] on div "CLIENTS A 30 JOURS" at bounding box center [552, 166] width 131 height 18
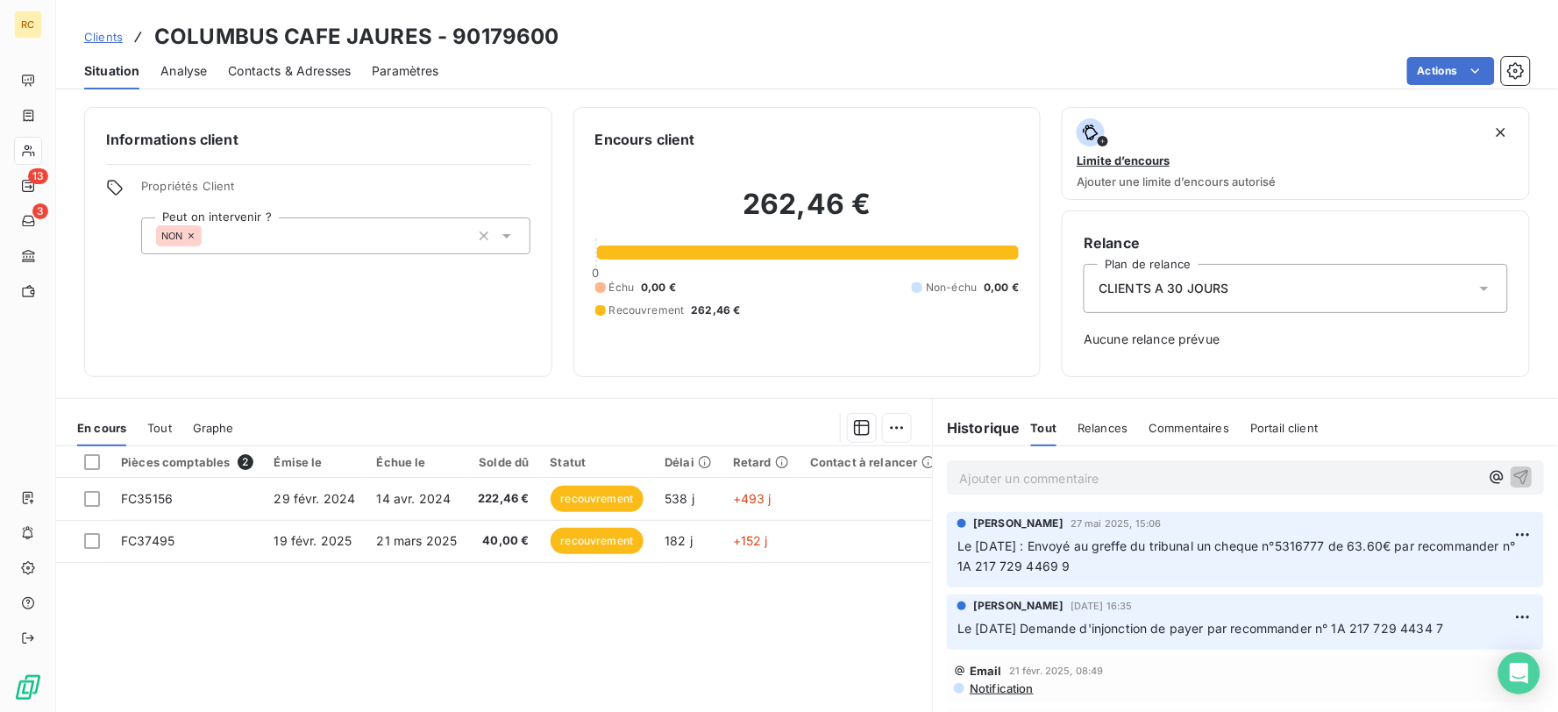
click at [982, 467] on div "Ajouter un commentaire ﻿" at bounding box center [1219, 478] width 520 height 24
click at [995, 469] on p "Ajouter un commentaire ﻿" at bounding box center [1219, 478] width 520 height 22
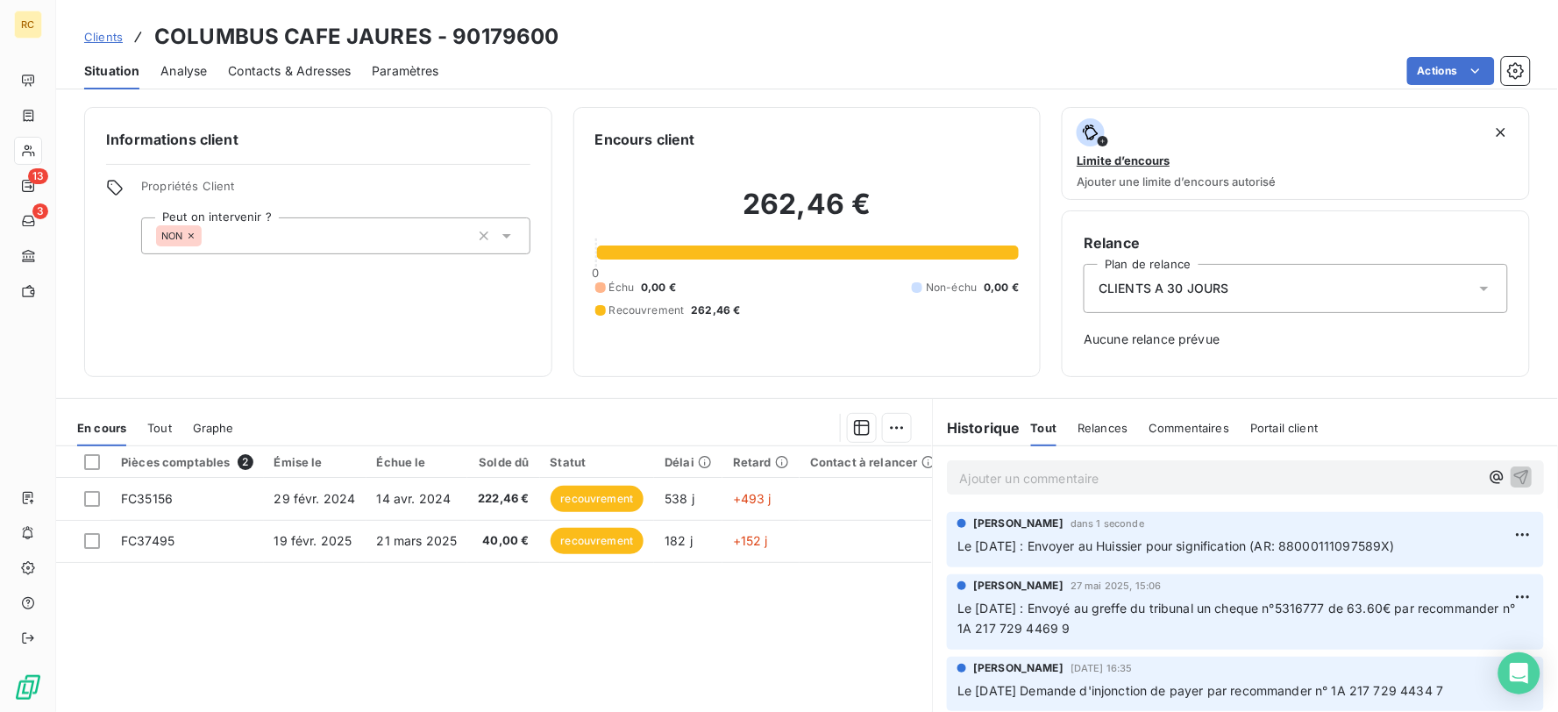
click at [103, 38] on span "Clients" at bounding box center [103, 37] width 39 height 14
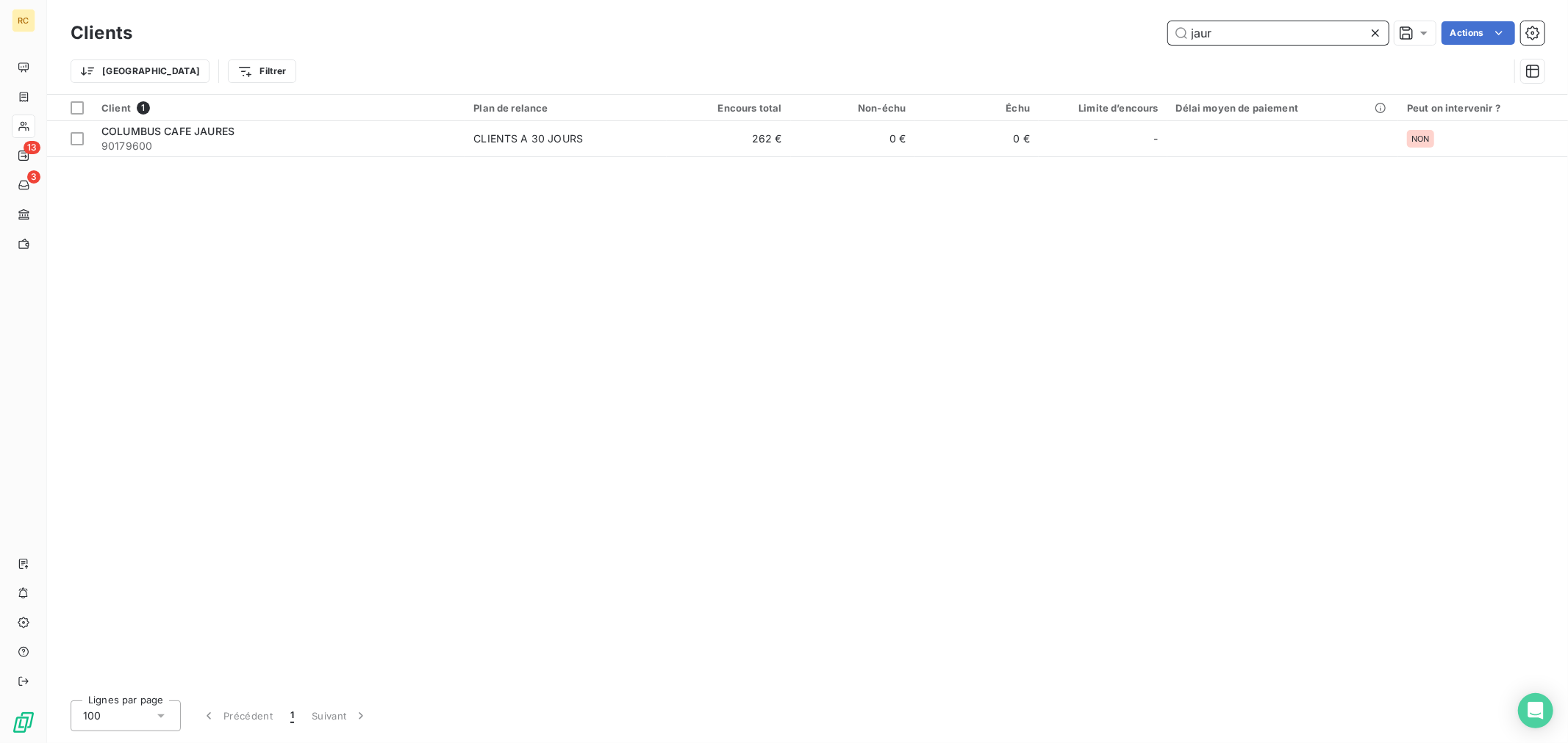
drag, startPoint x: 1214, startPoint y: 32, endPoint x: 1096, endPoint y: 32, distance: 118.0
click at [1097, 32] on div "jaur Actions" at bounding box center [847, 33] width 1395 height 23
type input "O"
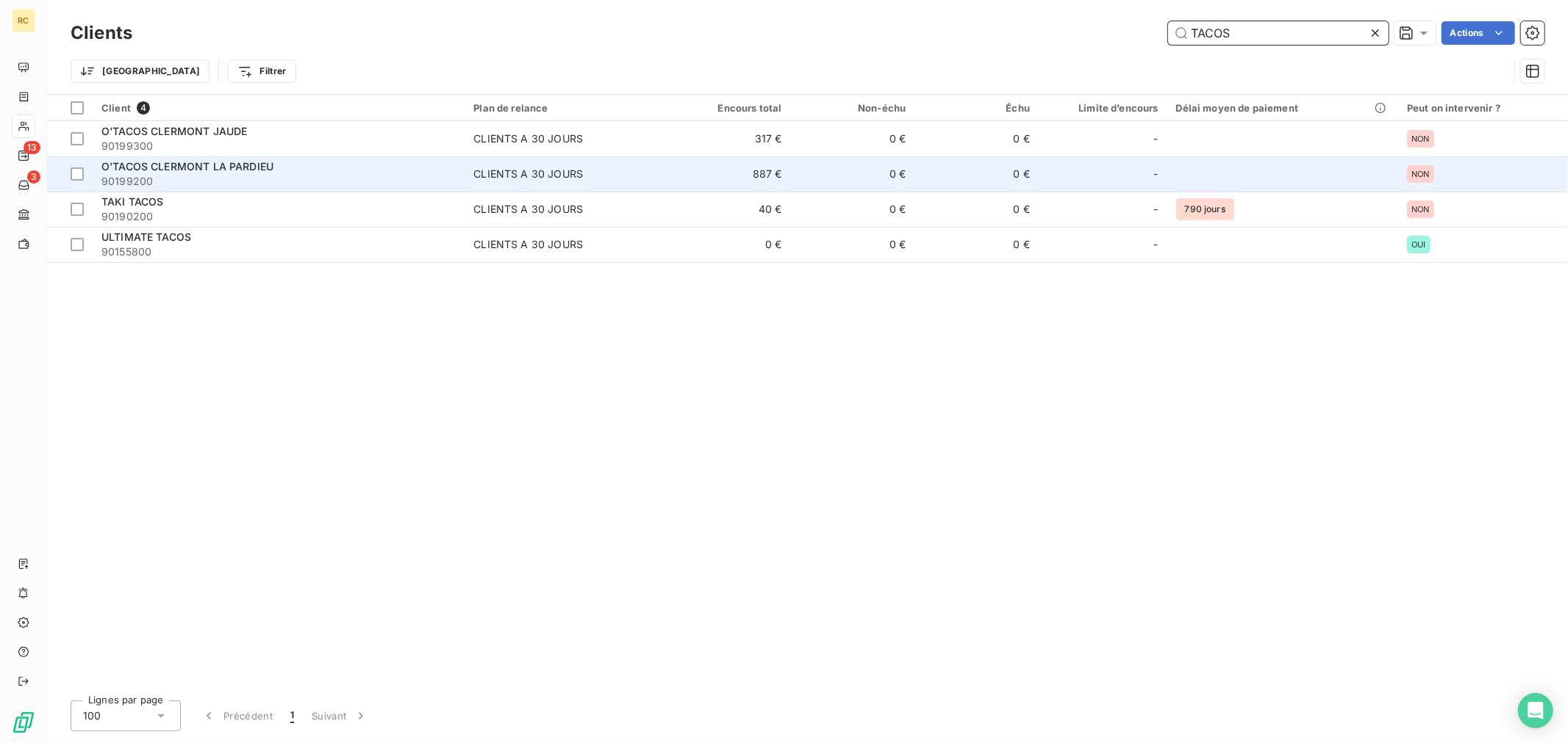
type input "TACOS"
click at [336, 158] on td "O'TACOS CLERMONT LA PARDIEU 90199200" at bounding box center [278, 174] width 372 height 35
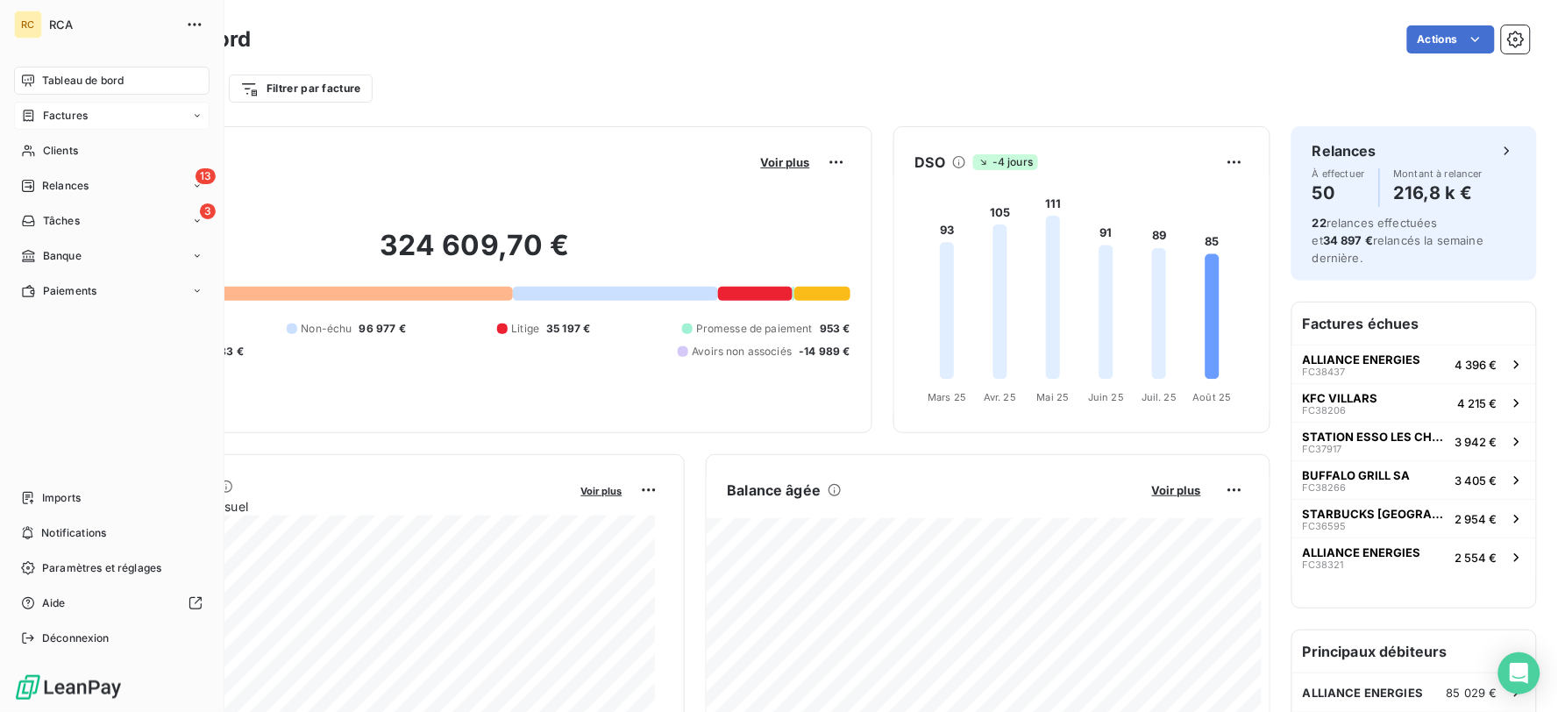
click at [79, 112] on span "Factures" at bounding box center [65, 116] width 45 height 16
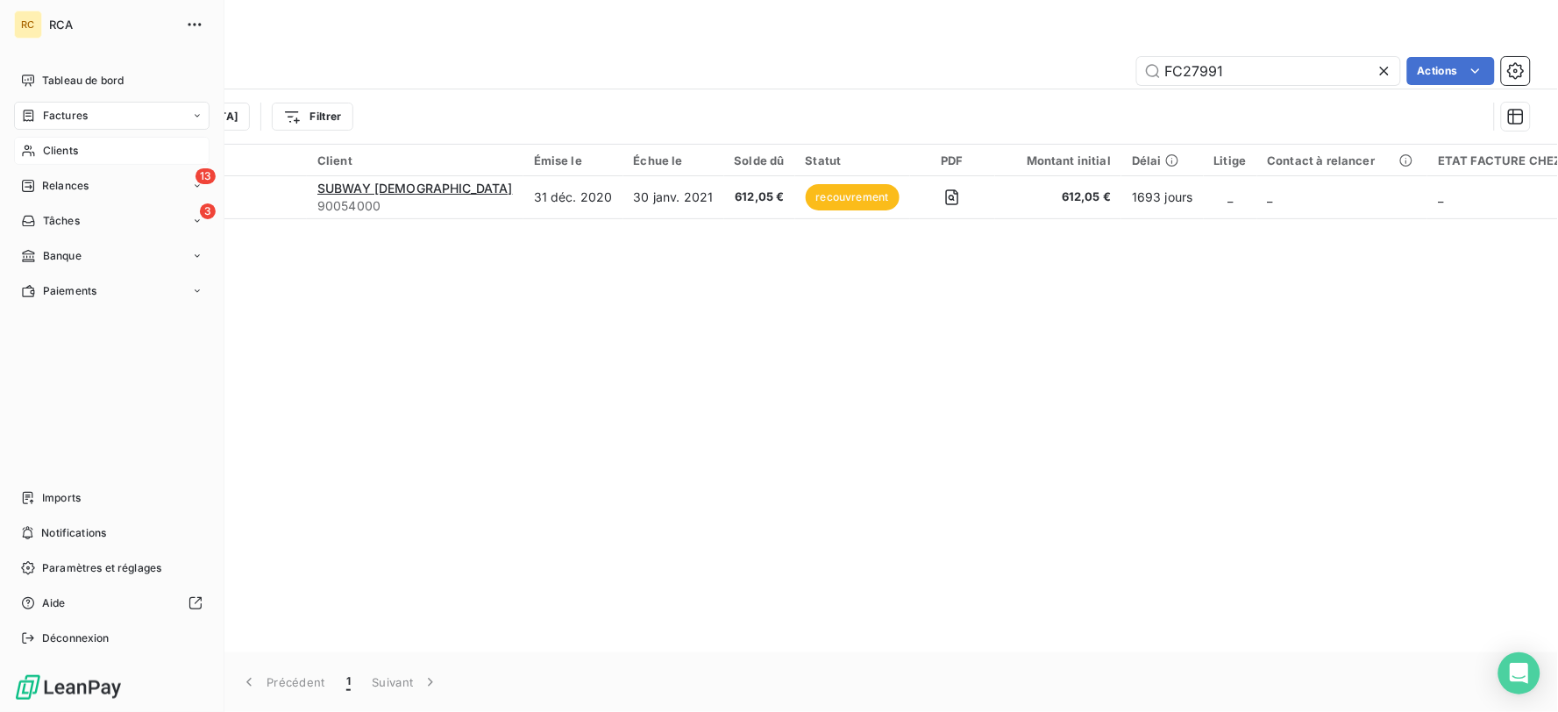
click at [70, 146] on span "Clients" at bounding box center [60, 151] width 35 height 16
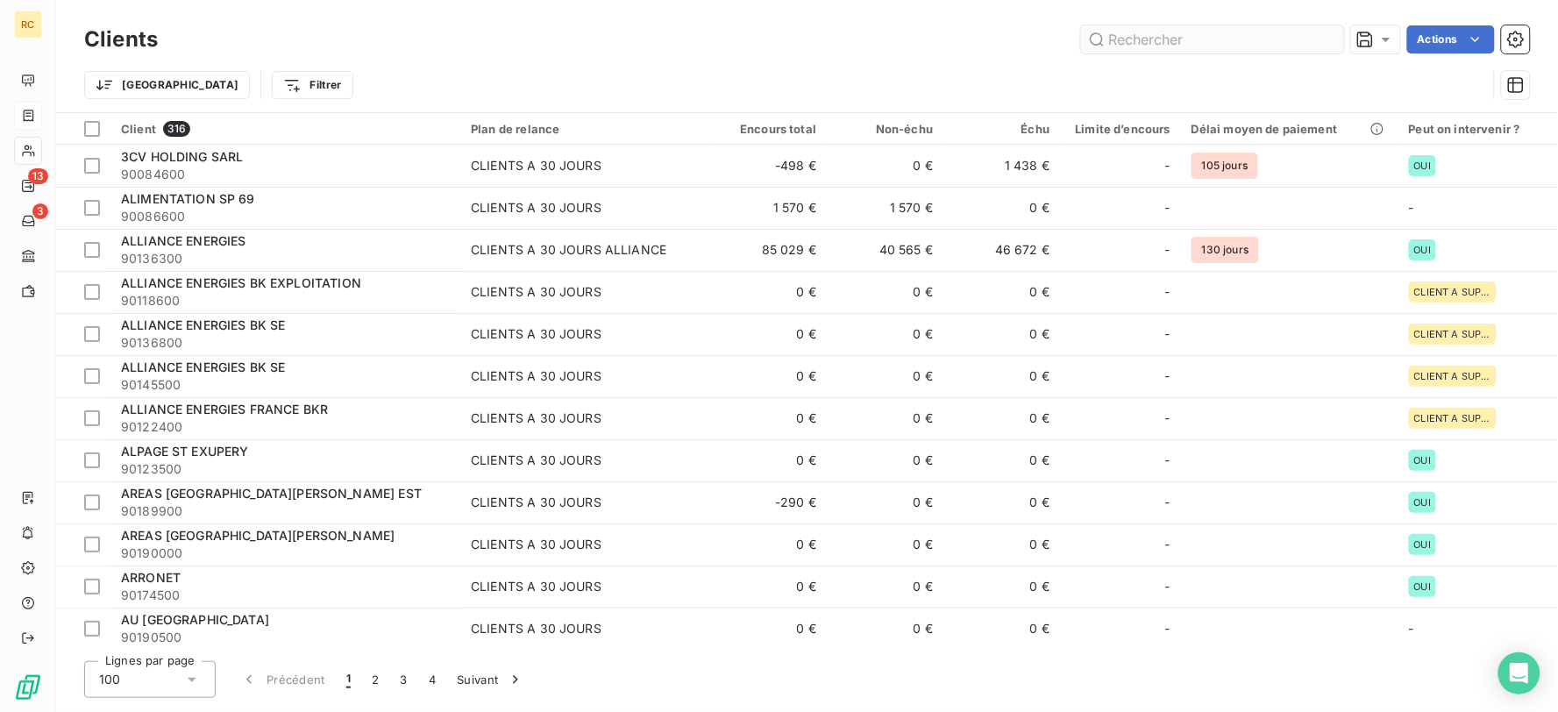
click at [1153, 32] on input "text" at bounding box center [1212, 39] width 263 height 28
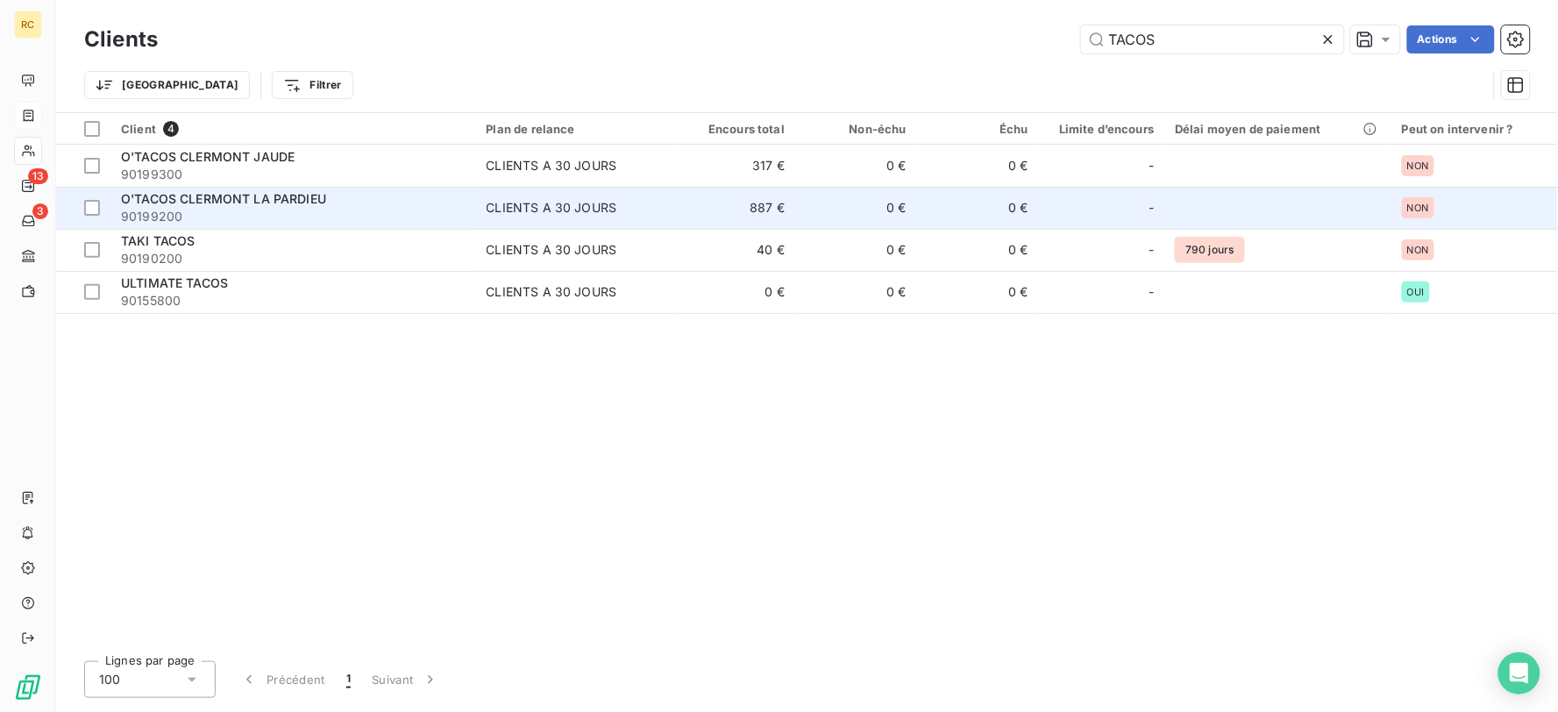
type input "TACOS"
click at [813, 216] on td "0 €" at bounding box center [856, 208] width 122 height 42
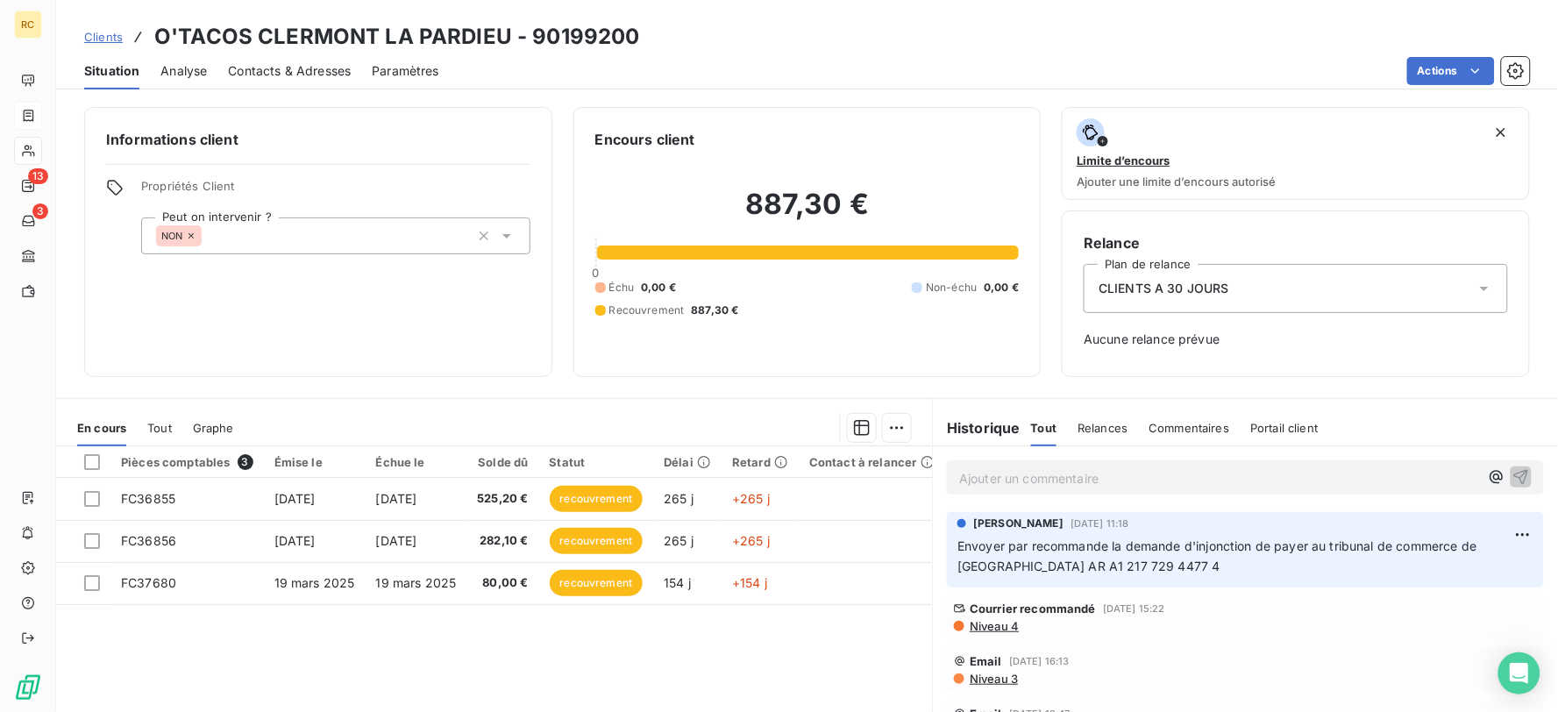
click at [1065, 474] on p "Ajouter un commentaire ﻿" at bounding box center [1219, 478] width 520 height 22
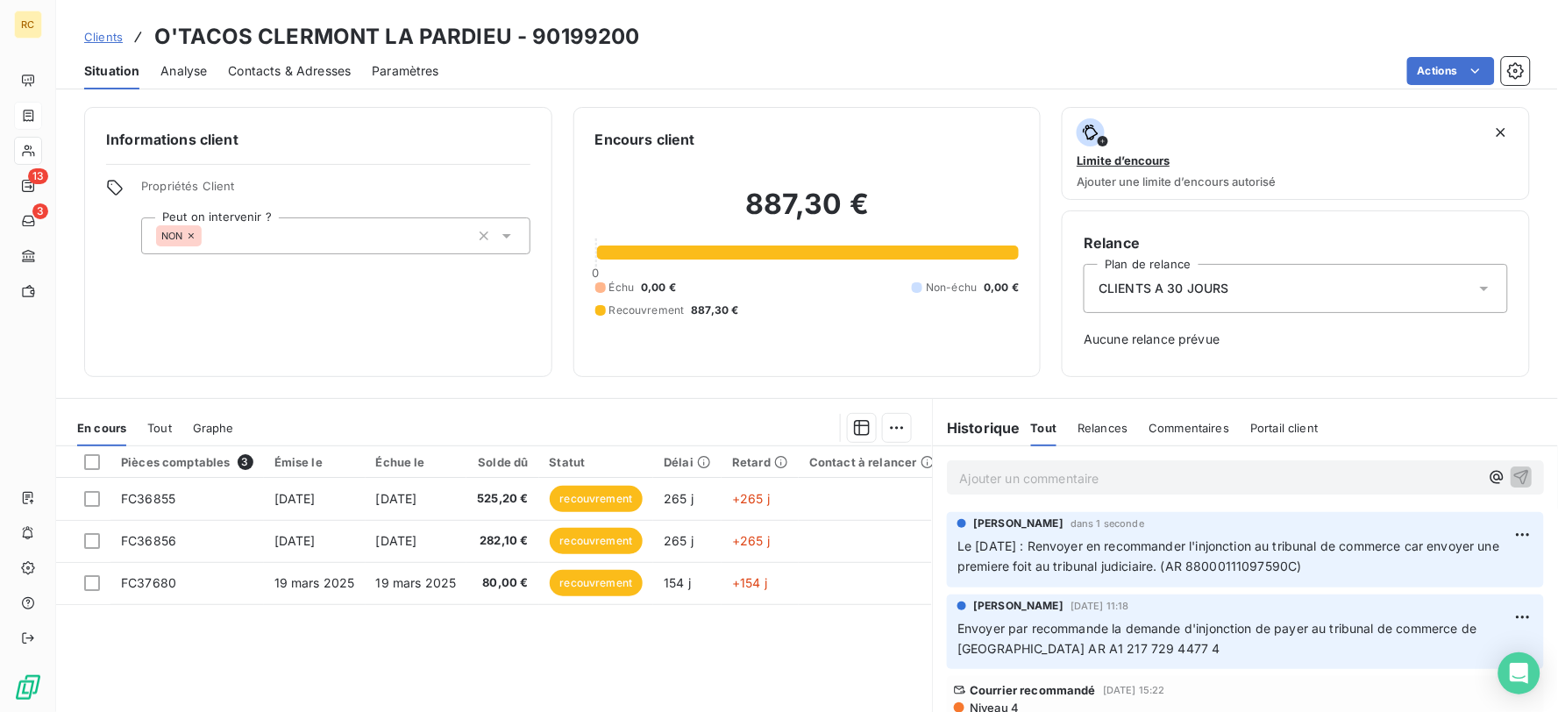
click at [100, 32] on span "Clients" at bounding box center [103, 37] width 39 height 14
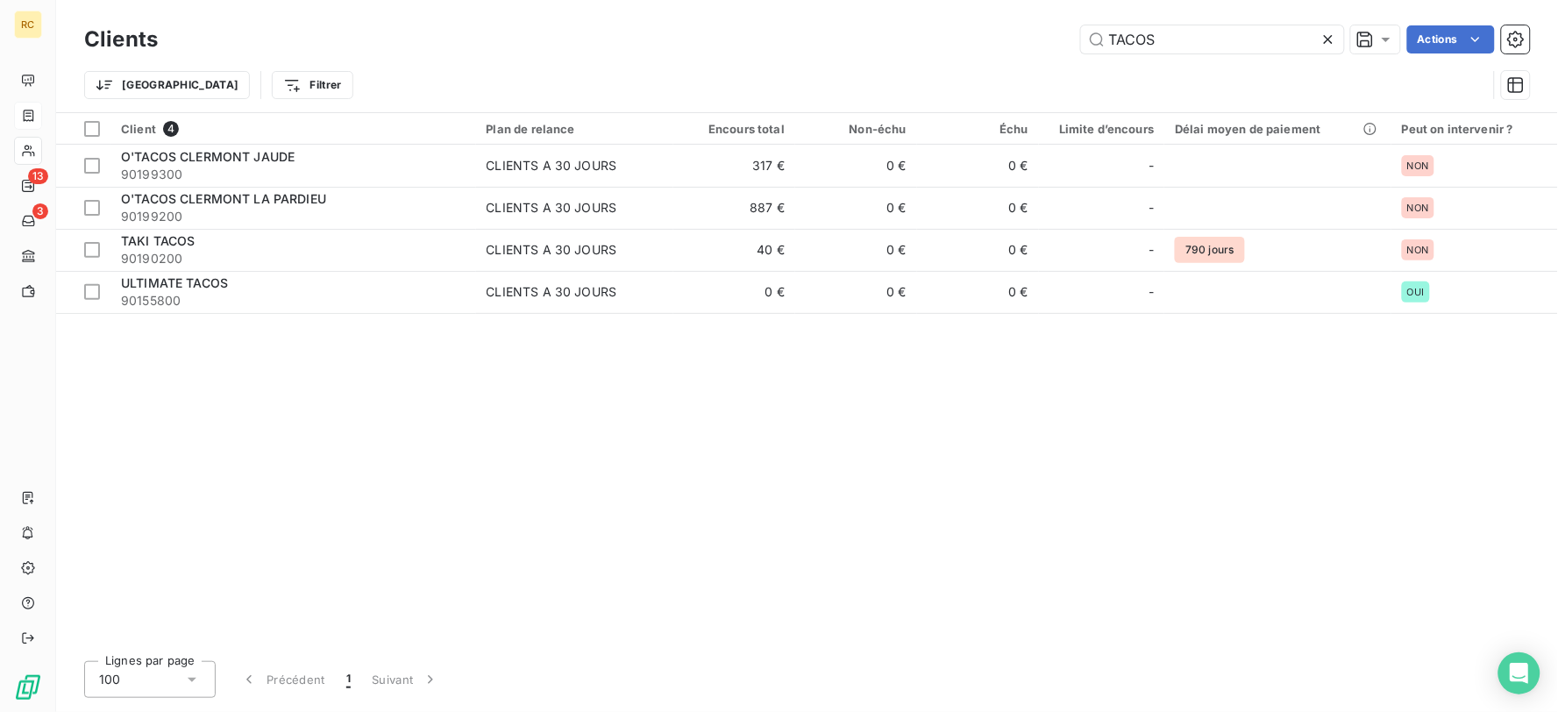
drag, startPoint x: 1222, startPoint y: 42, endPoint x: 804, endPoint y: 65, distance: 418.9
click at [808, 65] on div "Clients TACOS Actions Trier Filtrer" at bounding box center [807, 66] width 1446 height 91
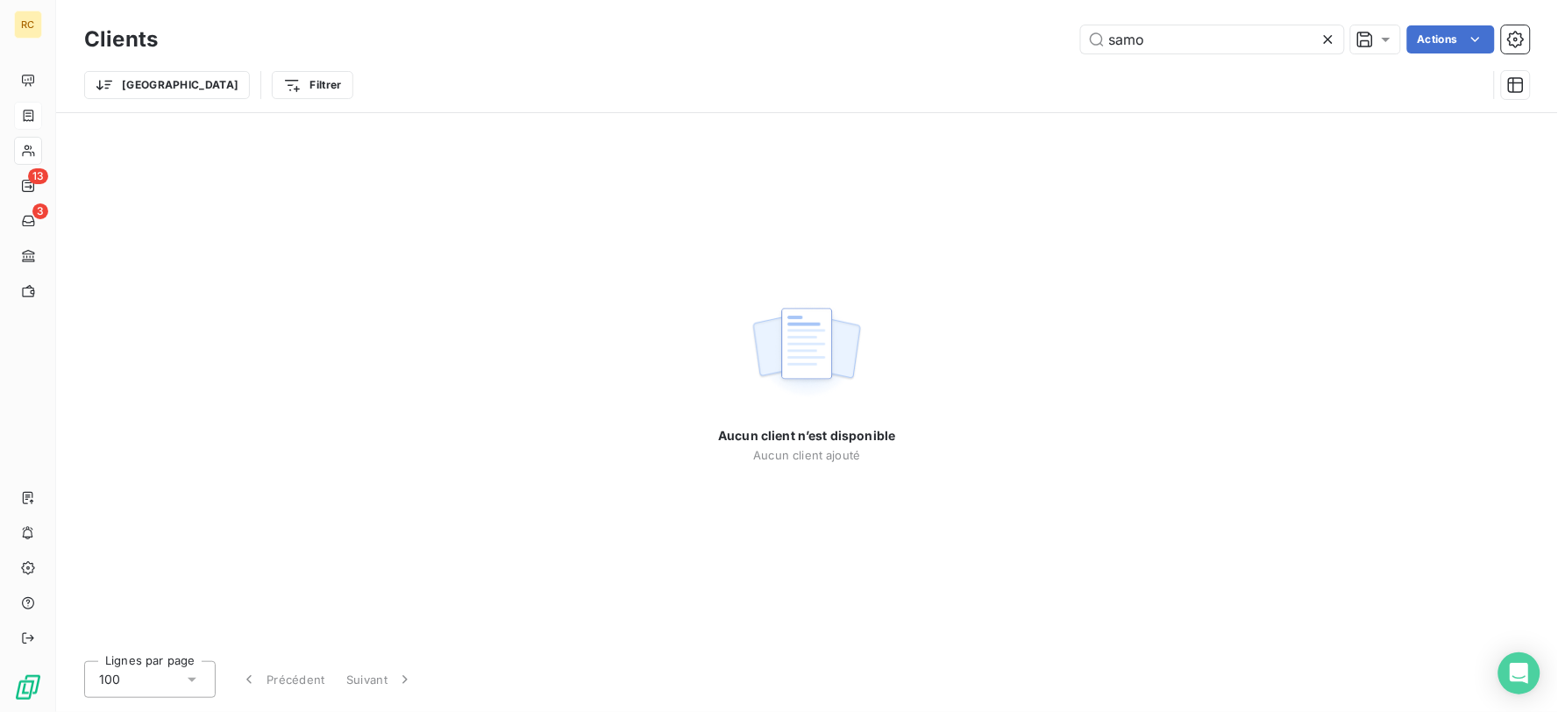
drag, startPoint x: 1176, startPoint y: 39, endPoint x: 980, endPoint y: 14, distance: 198.1
click at [1175, 39] on input "samo" at bounding box center [1212, 39] width 263 height 28
type input "samo"
